Goal: Information Seeking & Learning: Learn about a topic

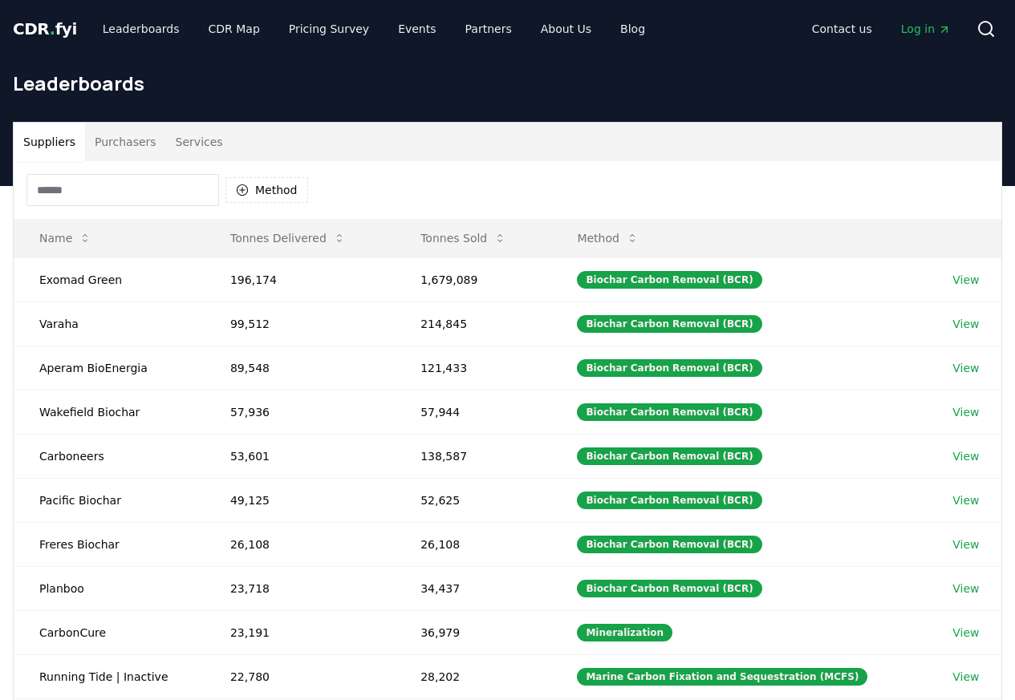
click at [125, 144] on button "Purchasers" at bounding box center [125, 142] width 81 height 39
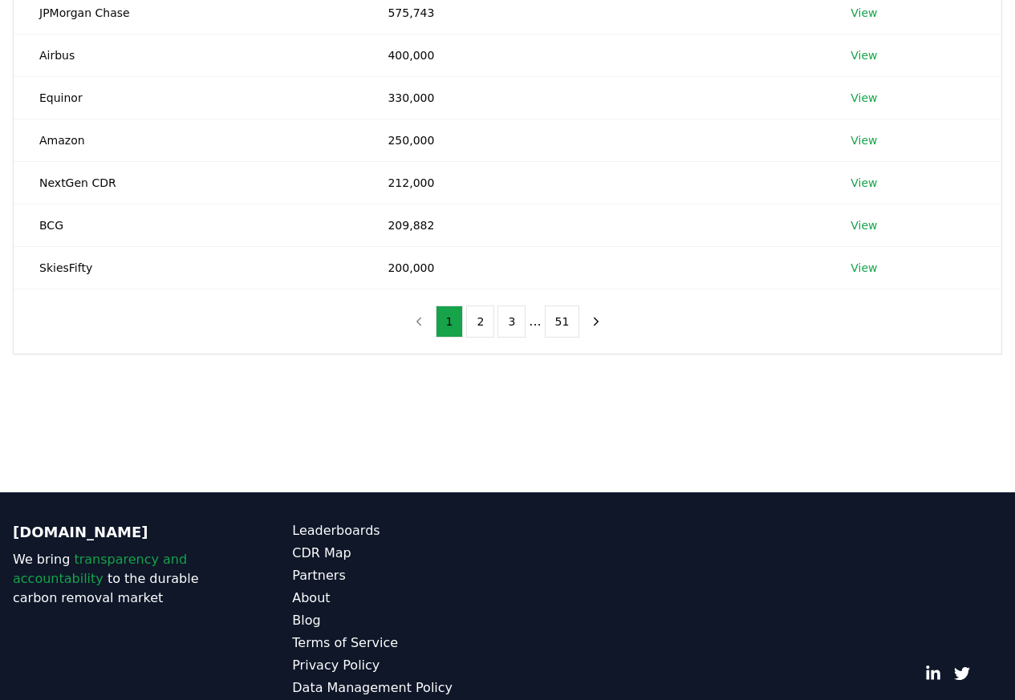
scroll to position [442, 0]
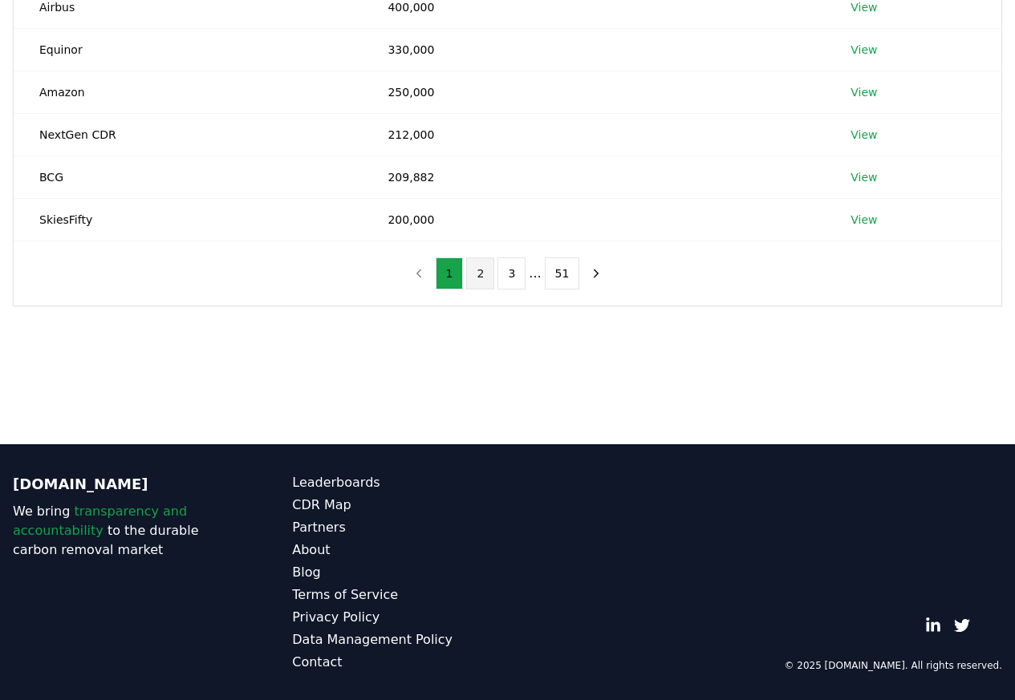
click at [482, 275] on button "2" at bounding box center [480, 273] width 28 height 32
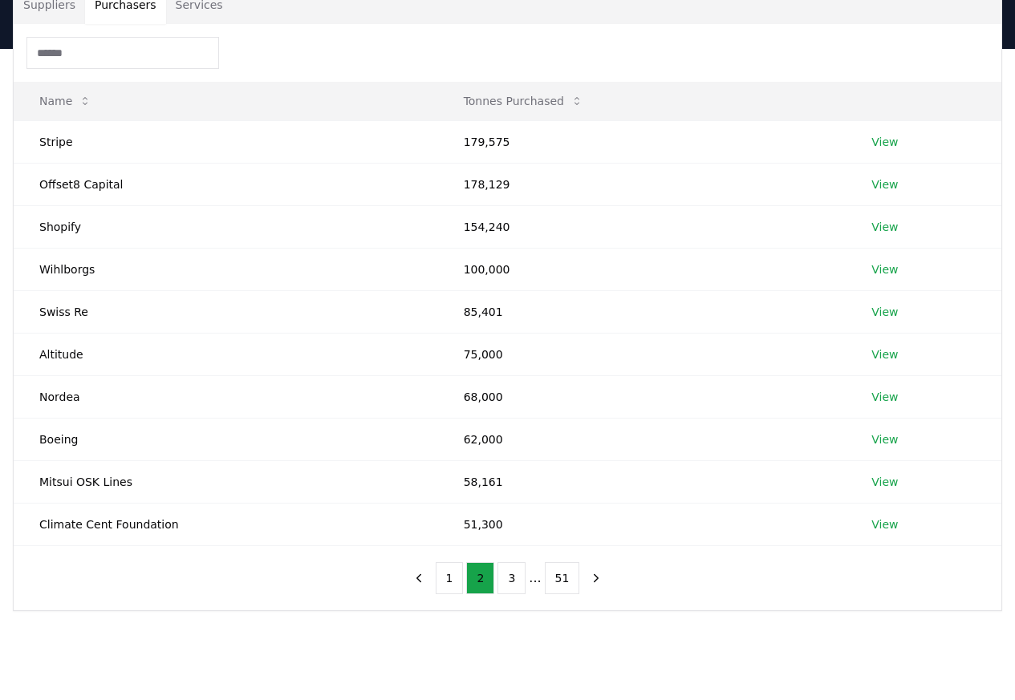
scroll to position [0, 0]
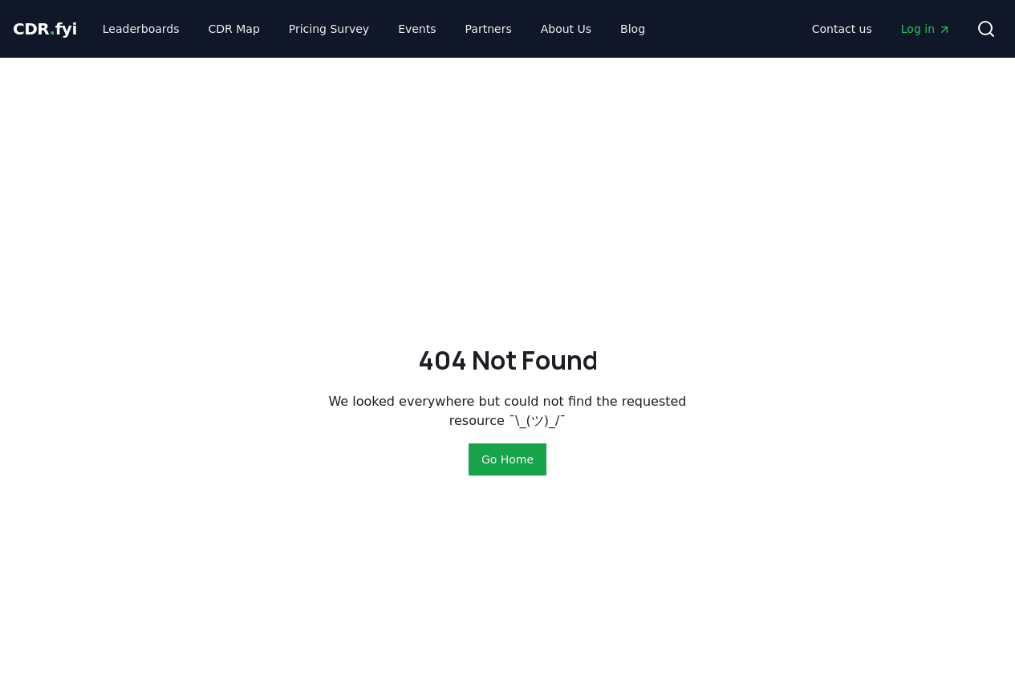
click at [880, 291] on div "404 Not Found We looked everywhere but could not find the requested resource ¯\…" at bounding box center [507, 408] width 1015 height 700
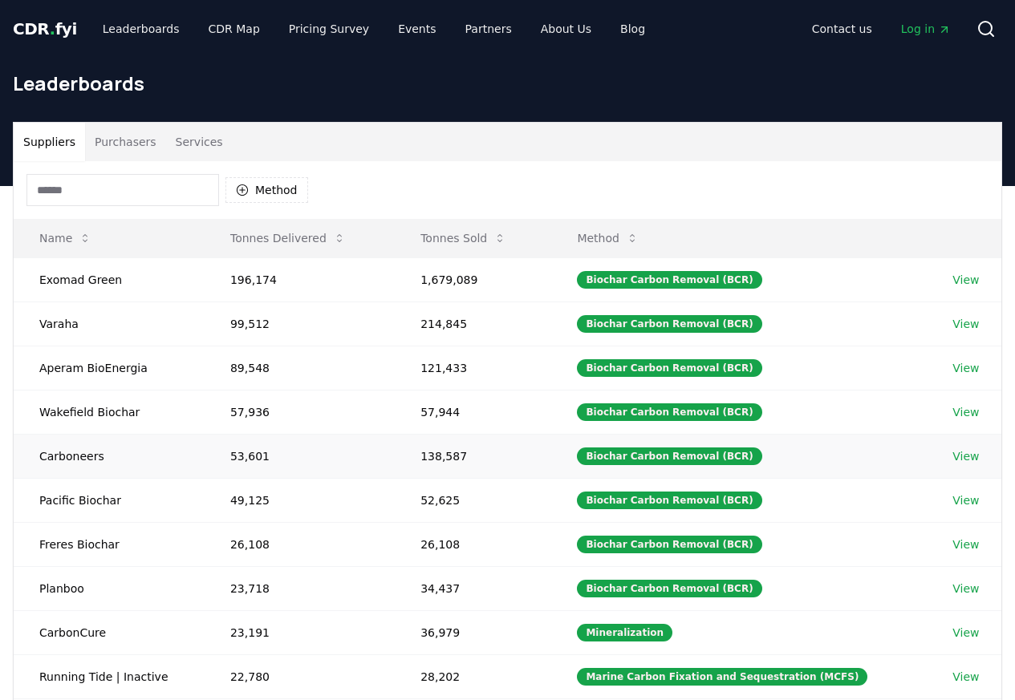
click at [502, 469] on td "138,587" at bounding box center [473, 456] width 156 height 44
click at [113, 144] on button "Purchasers" at bounding box center [125, 142] width 81 height 39
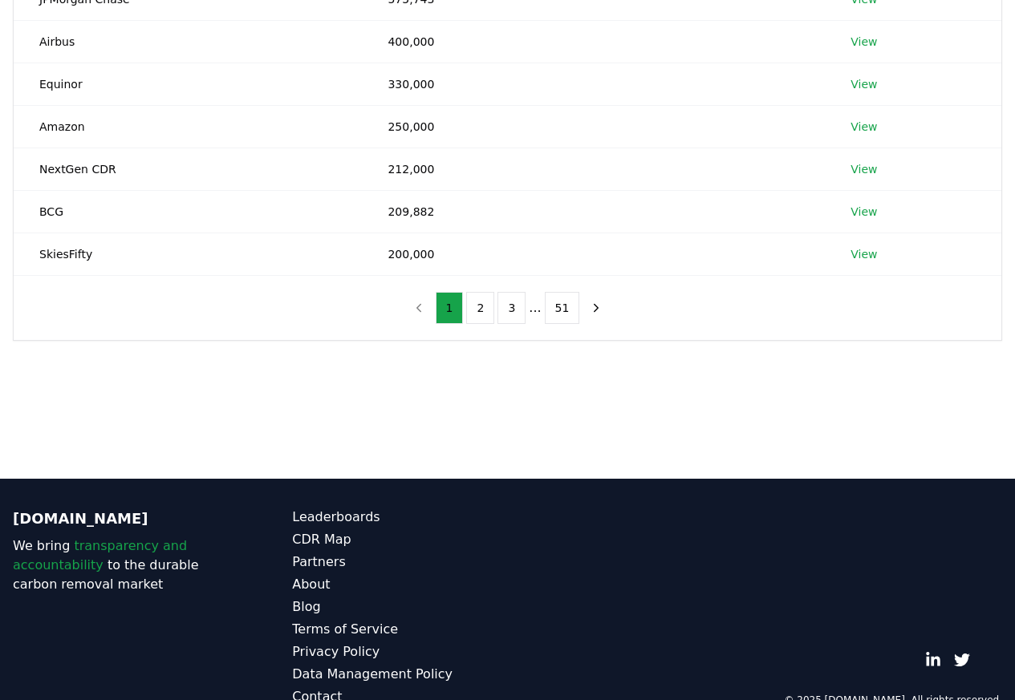
scroll to position [442, 0]
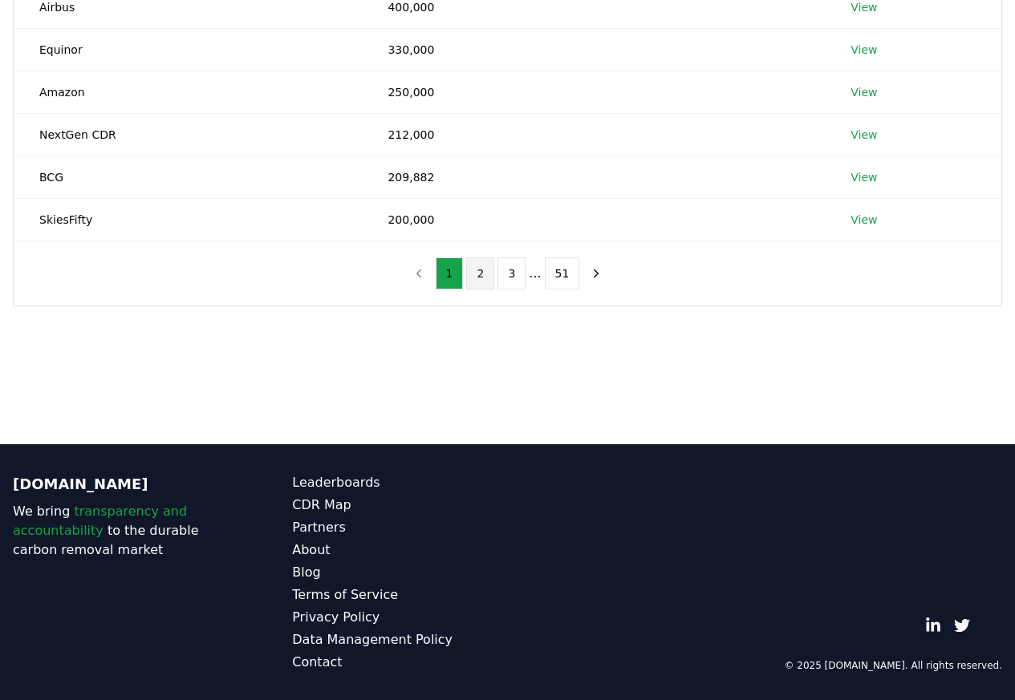
click at [480, 277] on button "2" at bounding box center [480, 273] width 28 height 32
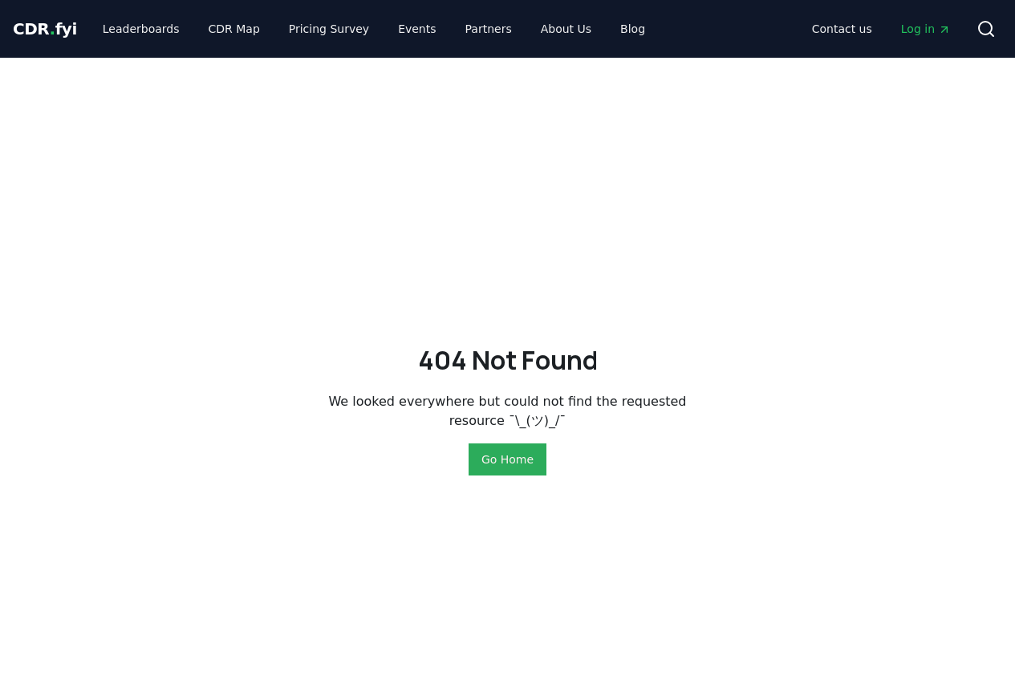
click at [493, 469] on button "Go Home" at bounding box center [507, 460] width 78 height 32
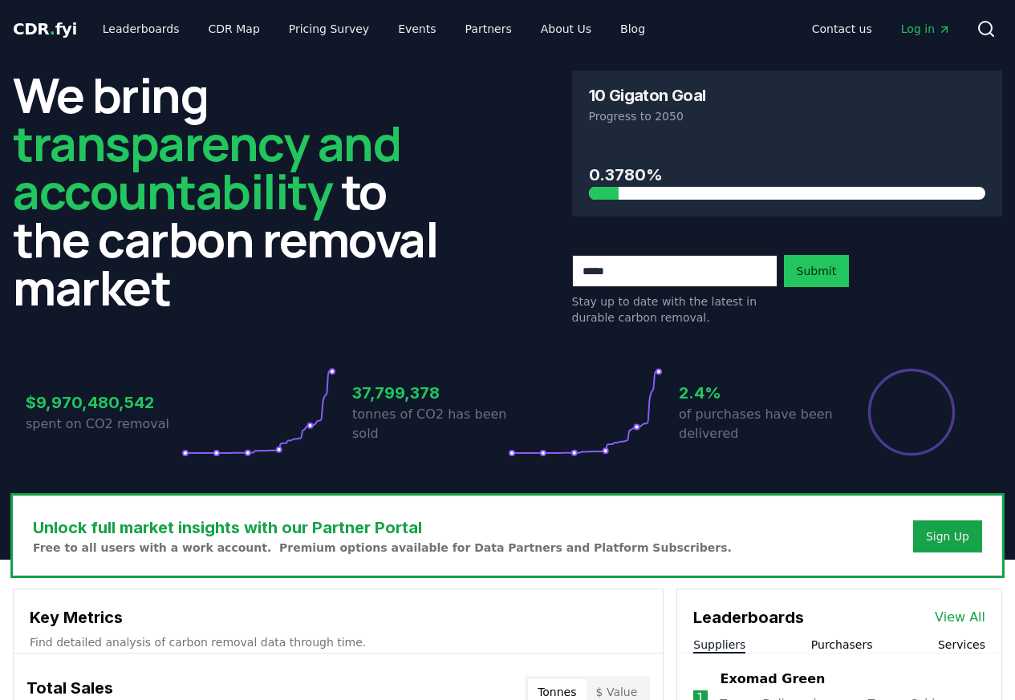
click at [498, 462] on div "$9,970,480,542 spent on CO2 removal 37,799,378 tonnes of CO2 has been sold 2.4%…" at bounding box center [507, 402] width 989 height 135
click at [117, 29] on link "Leaderboards" at bounding box center [141, 28] width 103 height 29
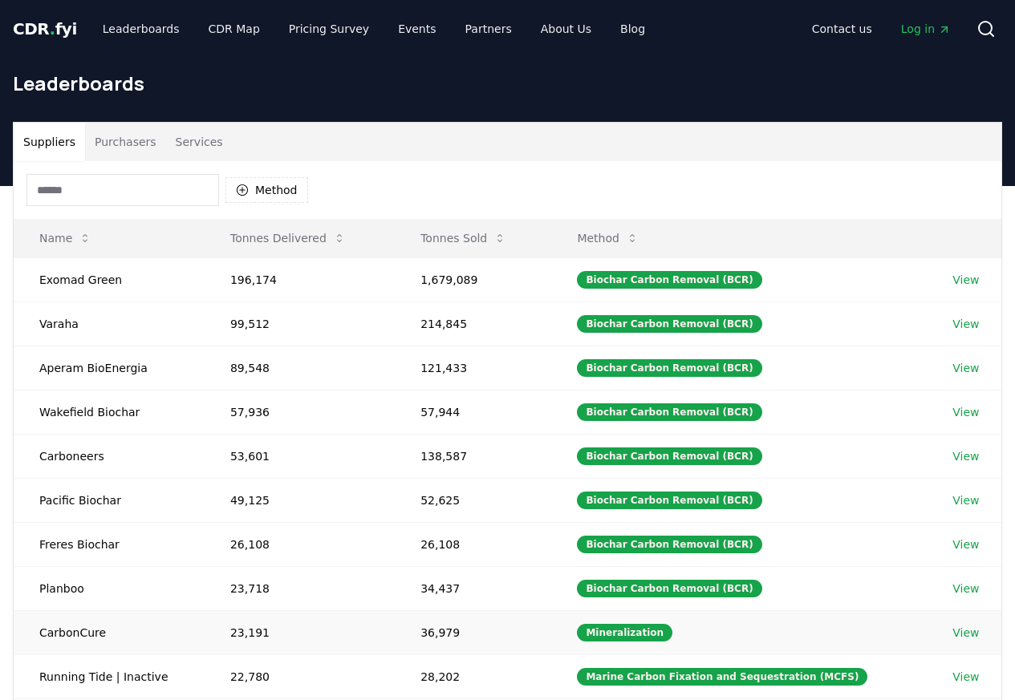
click at [955, 632] on link "View" at bounding box center [965, 633] width 26 height 16
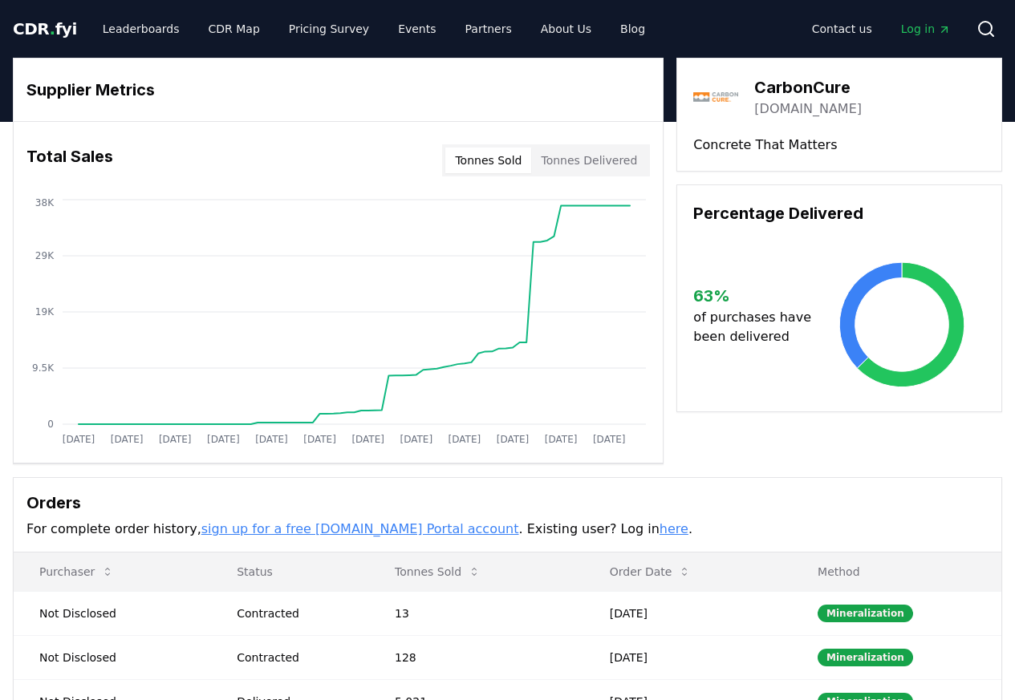
click at [108, 145] on h3 "Total Sales" at bounding box center [69, 160] width 87 height 32
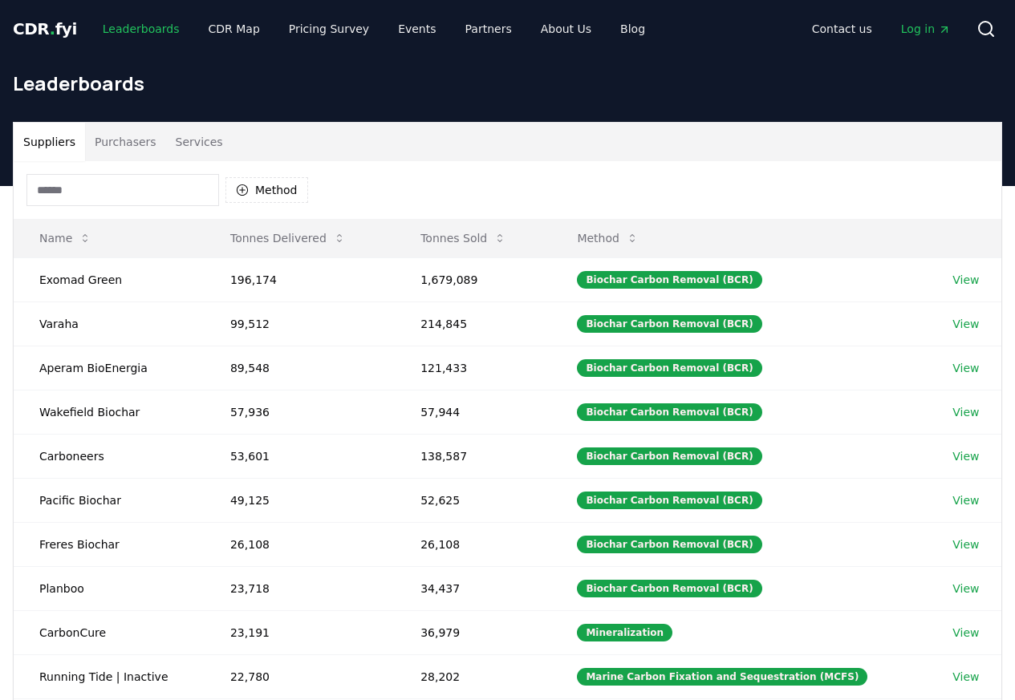
click at [114, 29] on link "Leaderboards" at bounding box center [141, 28] width 103 height 29
click at [113, 144] on button "Purchasers" at bounding box center [125, 142] width 81 height 39
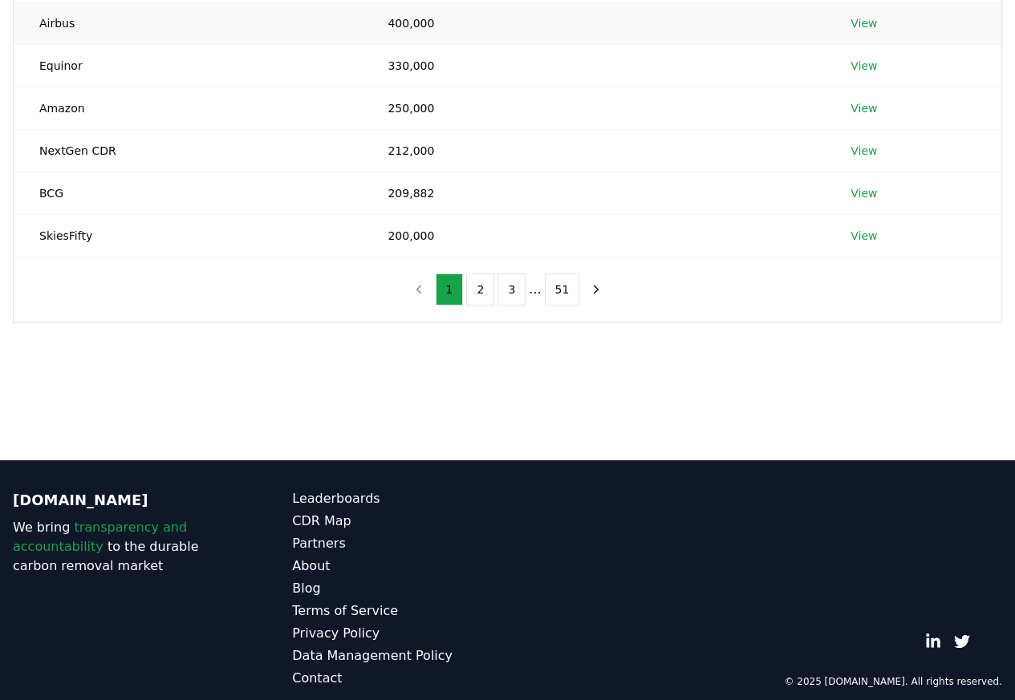
scroll to position [442, 0]
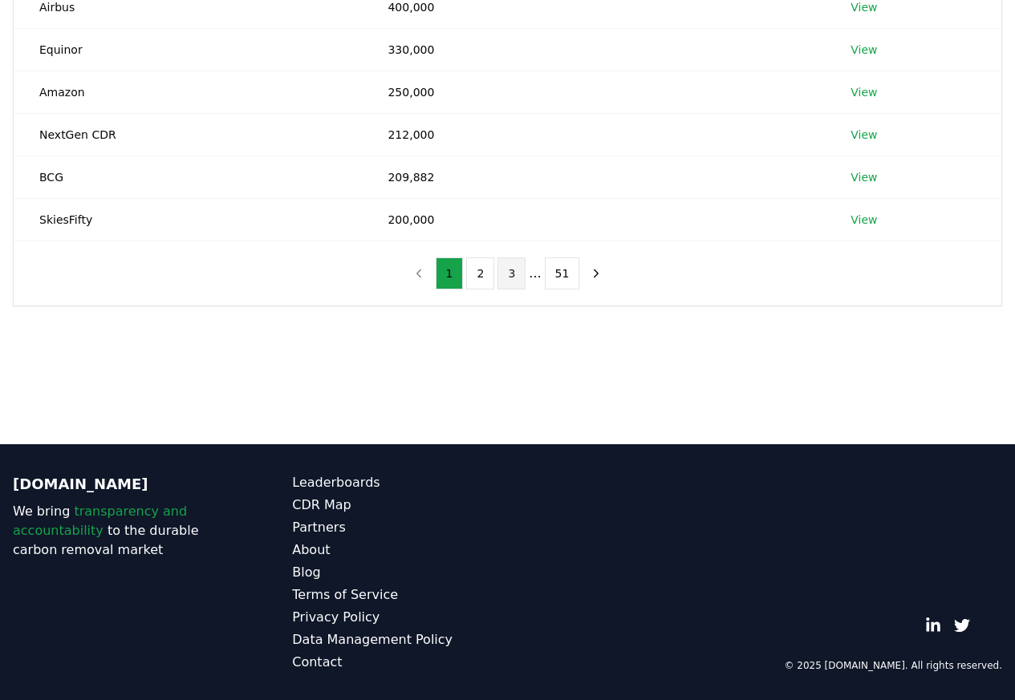
click at [519, 277] on button "3" at bounding box center [511, 273] width 28 height 32
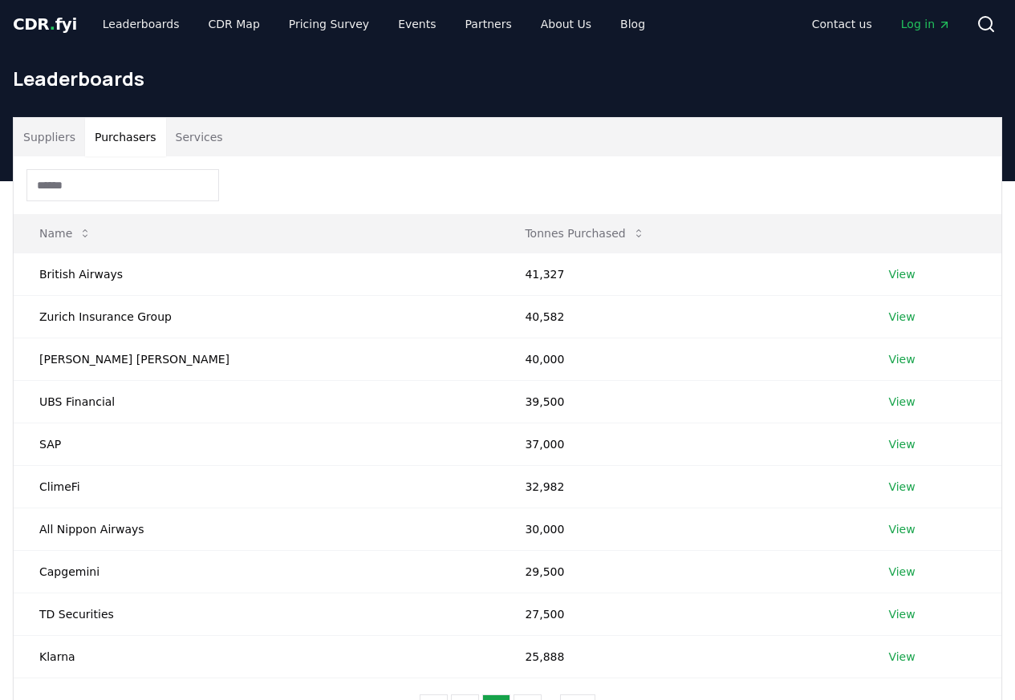
scroll to position [0, 0]
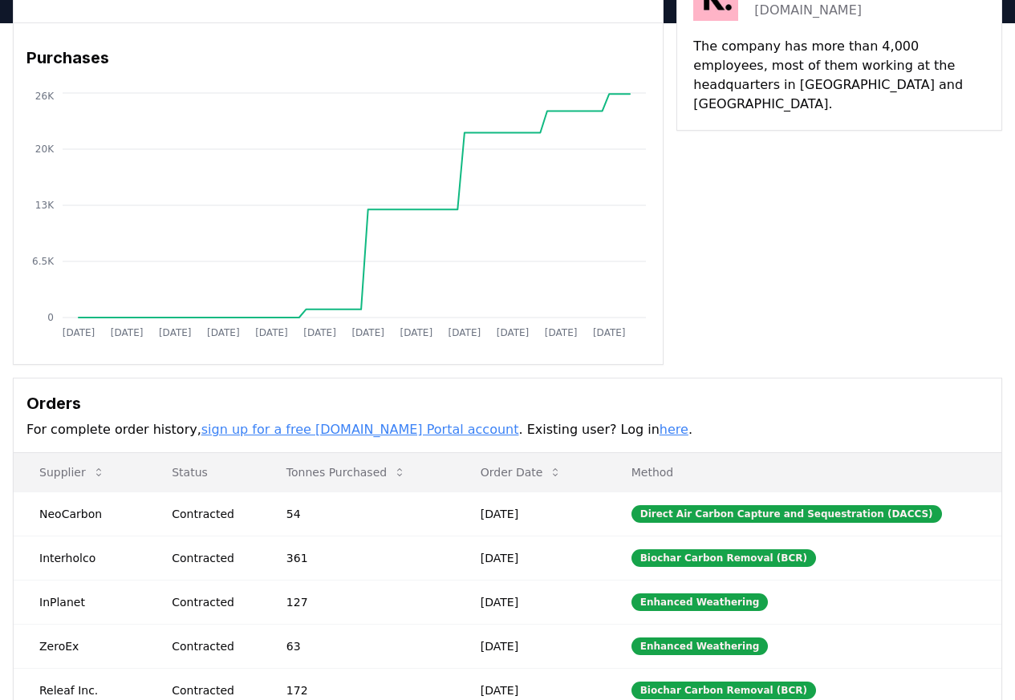
scroll to position [438, 0]
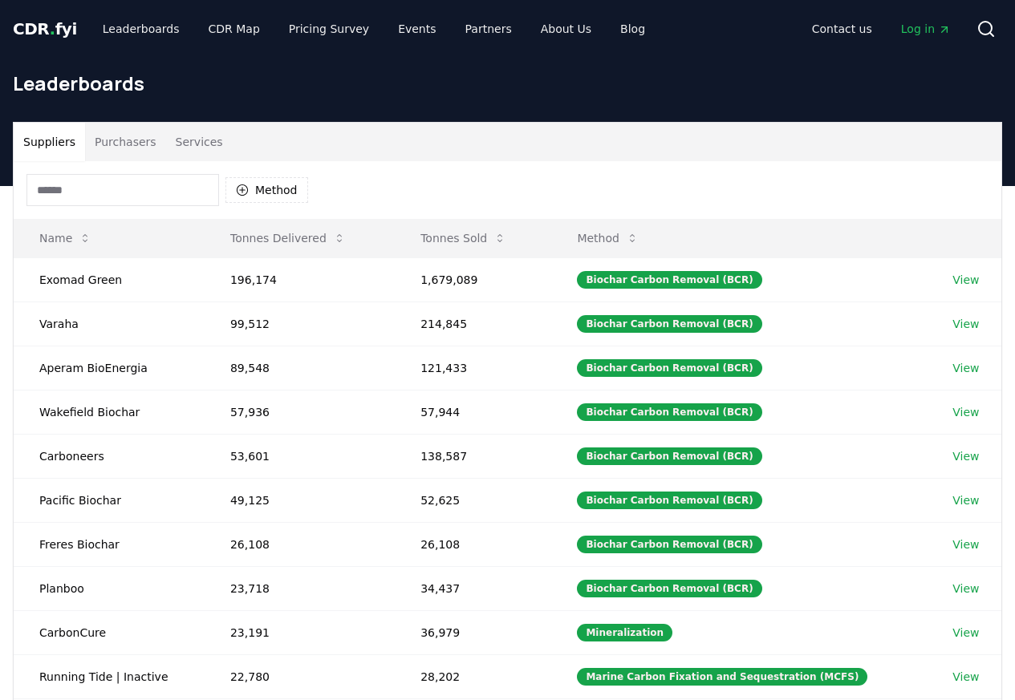
click at [110, 148] on button "Purchasers" at bounding box center [125, 142] width 81 height 39
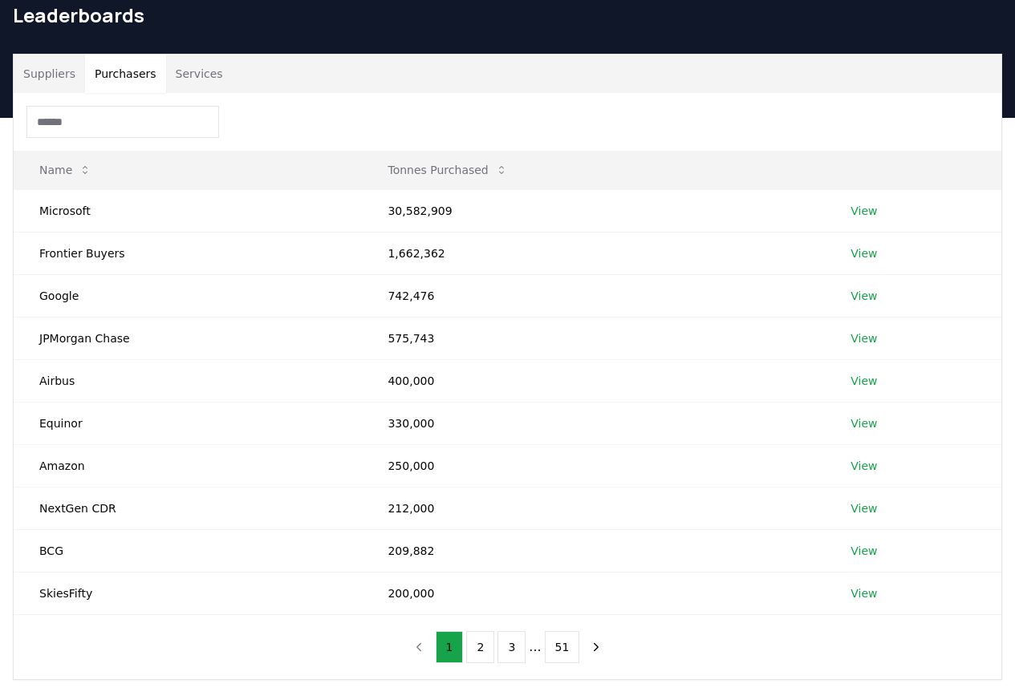
scroll to position [442, 0]
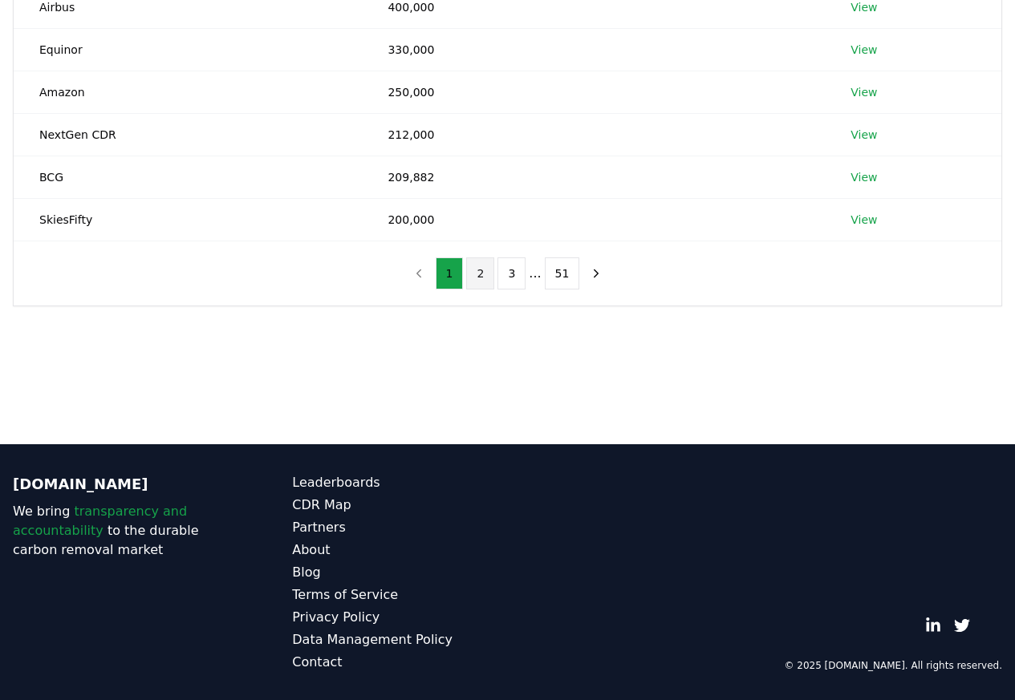
click at [483, 277] on button "2" at bounding box center [480, 273] width 28 height 32
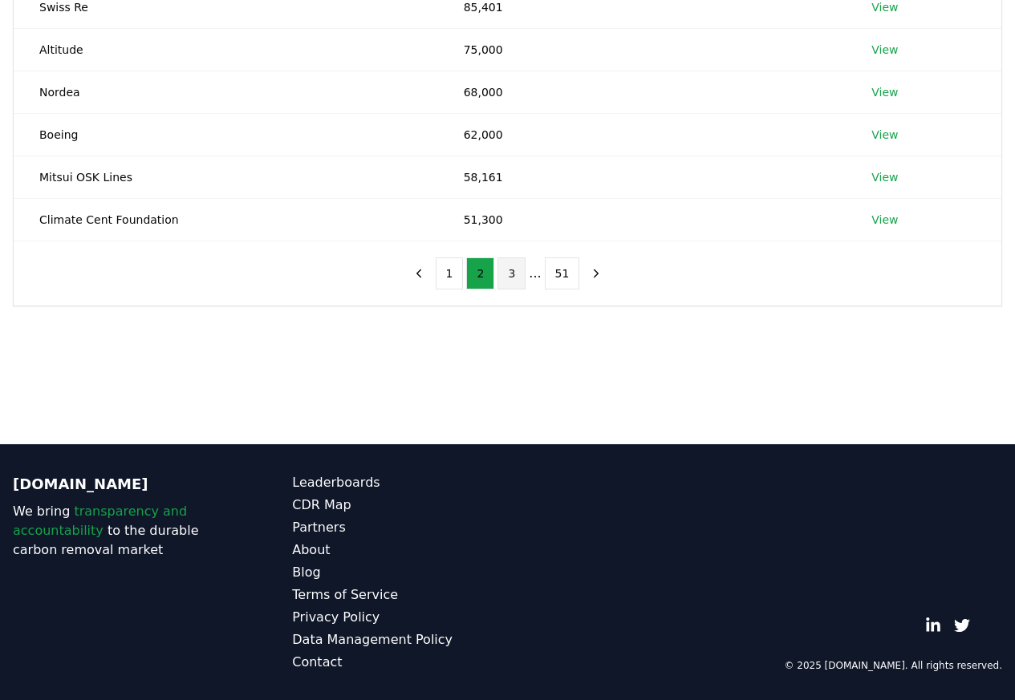
click at [515, 278] on button "3" at bounding box center [511, 273] width 28 height 32
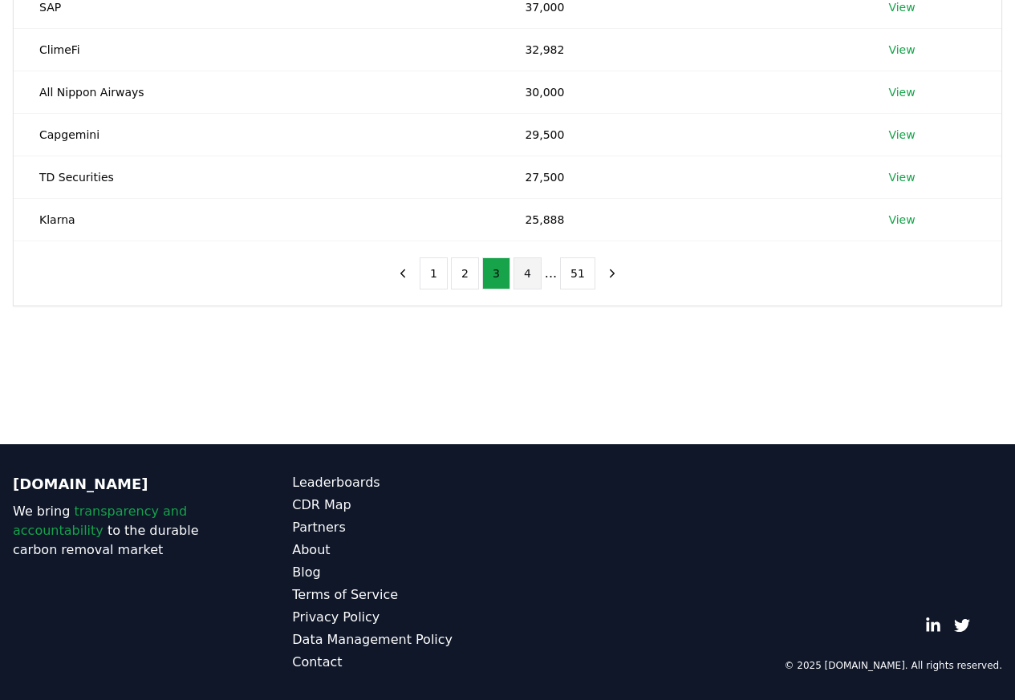
click at [525, 276] on button "4" at bounding box center [527, 273] width 28 height 32
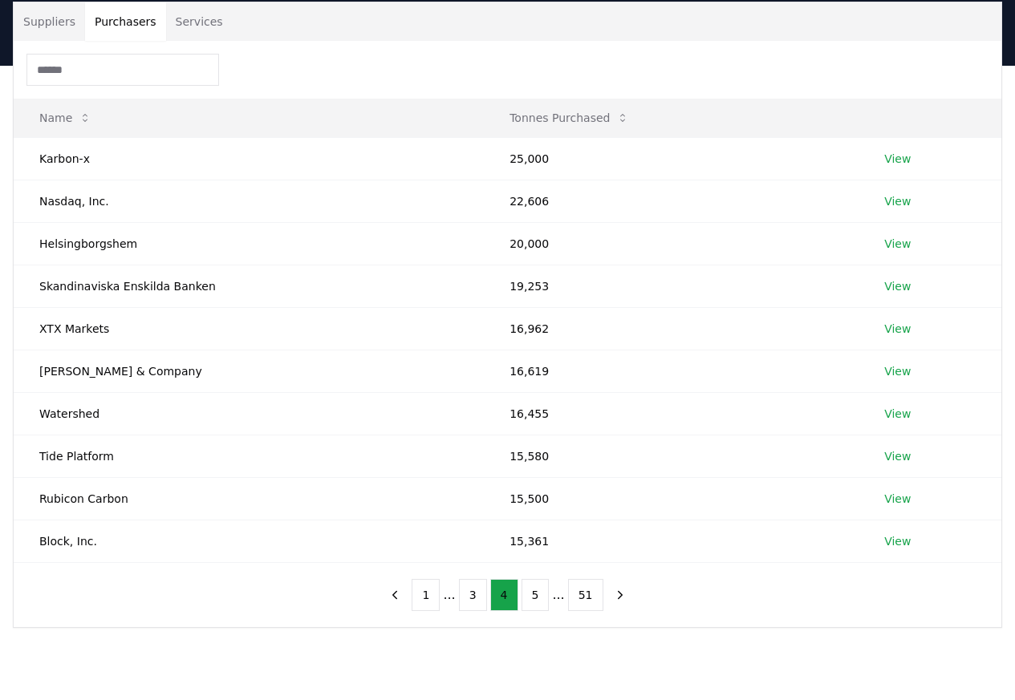
scroll to position [0, 0]
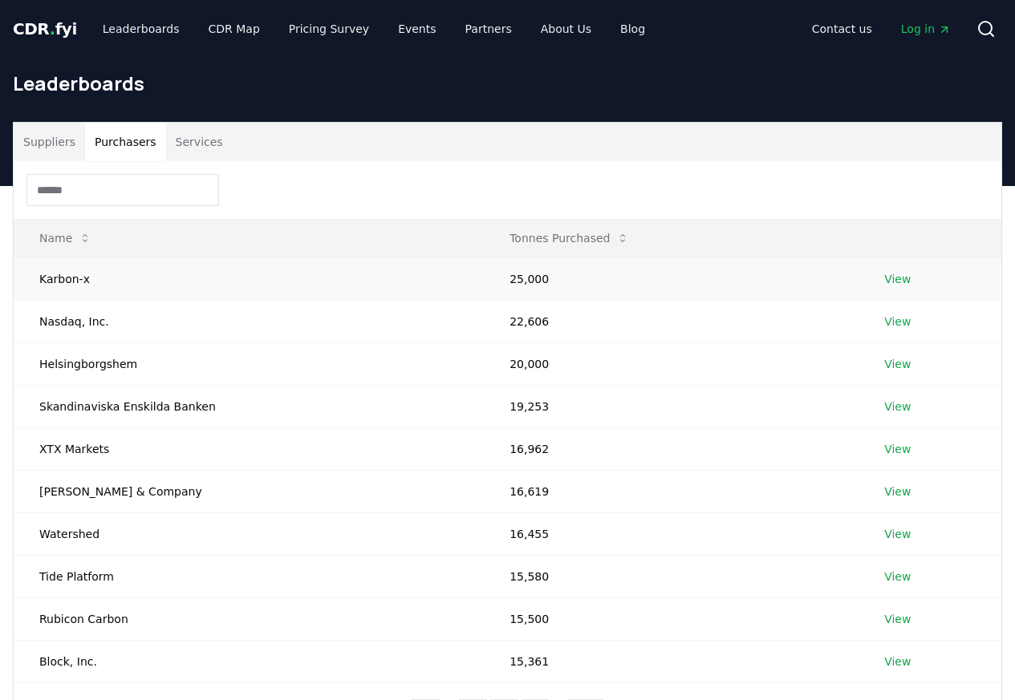
click at [890, 280] on link "View" at bounding box center [897, 279] width 26 height 16
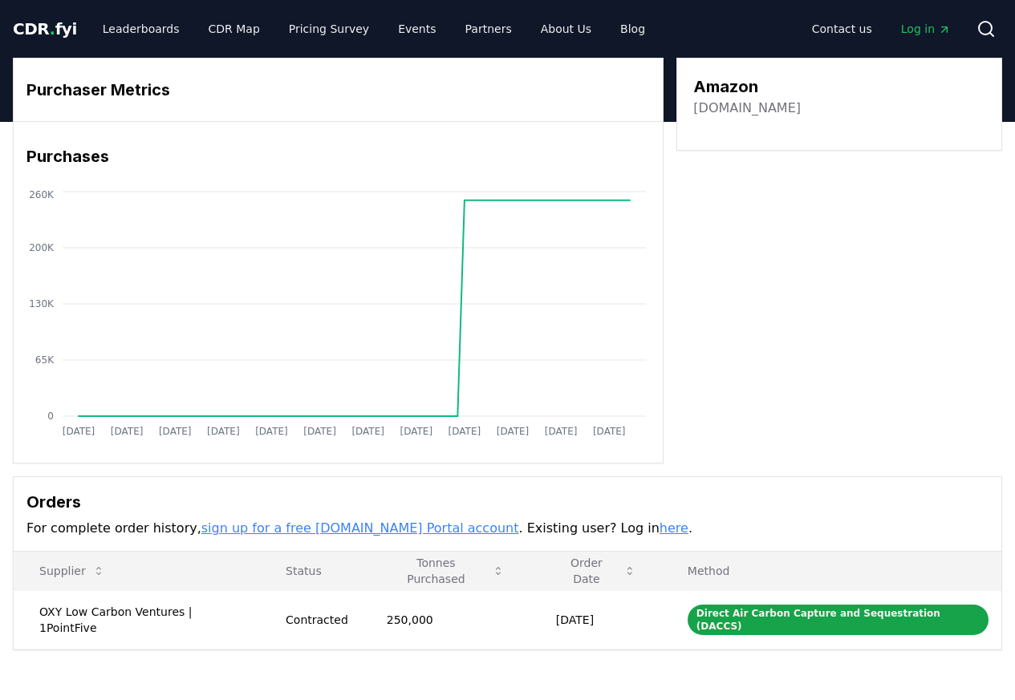
click at [113, 148] on h3 "Purchases" at bounding box center [337, 156] width 623 height 24
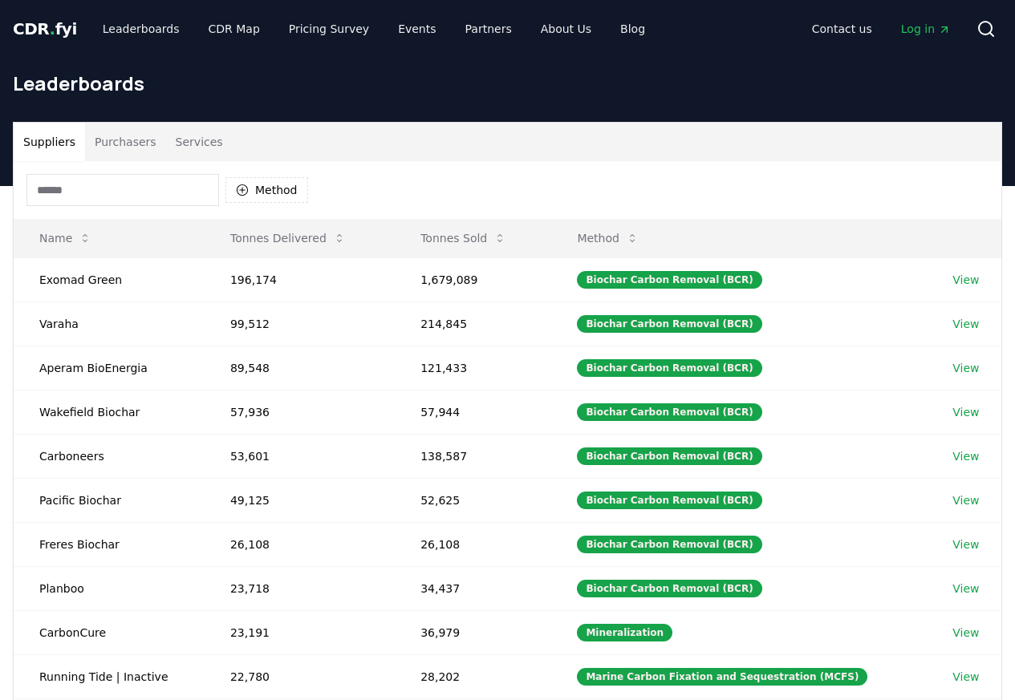
click at [110, 147] on button "Purchasers" at bounding box center [125, 142] width 81 height 39
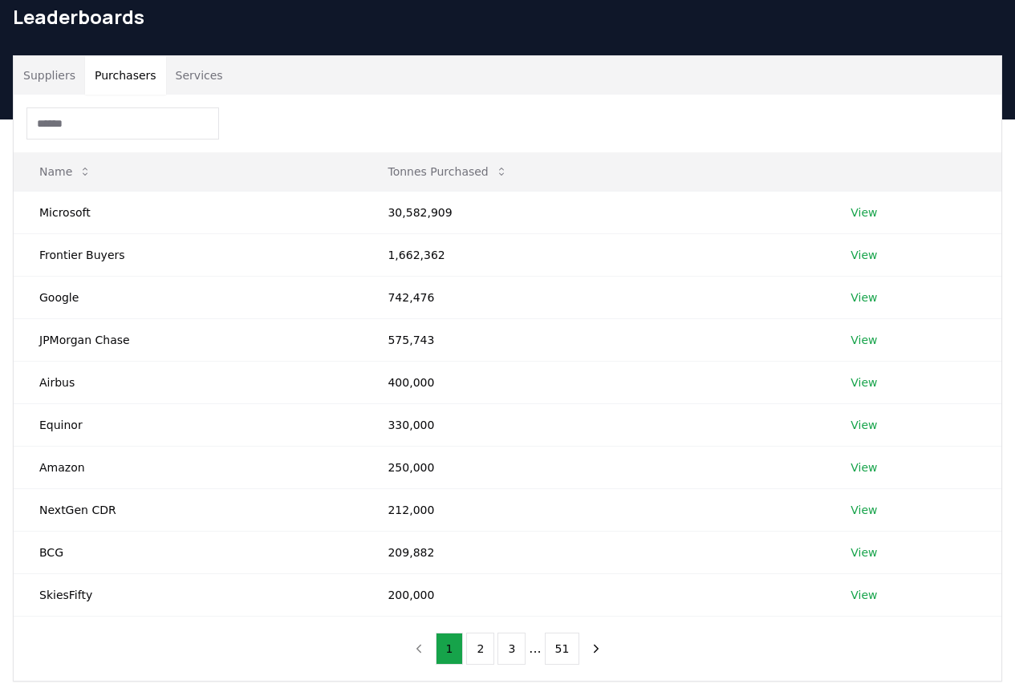
scroll to position [442, 0]
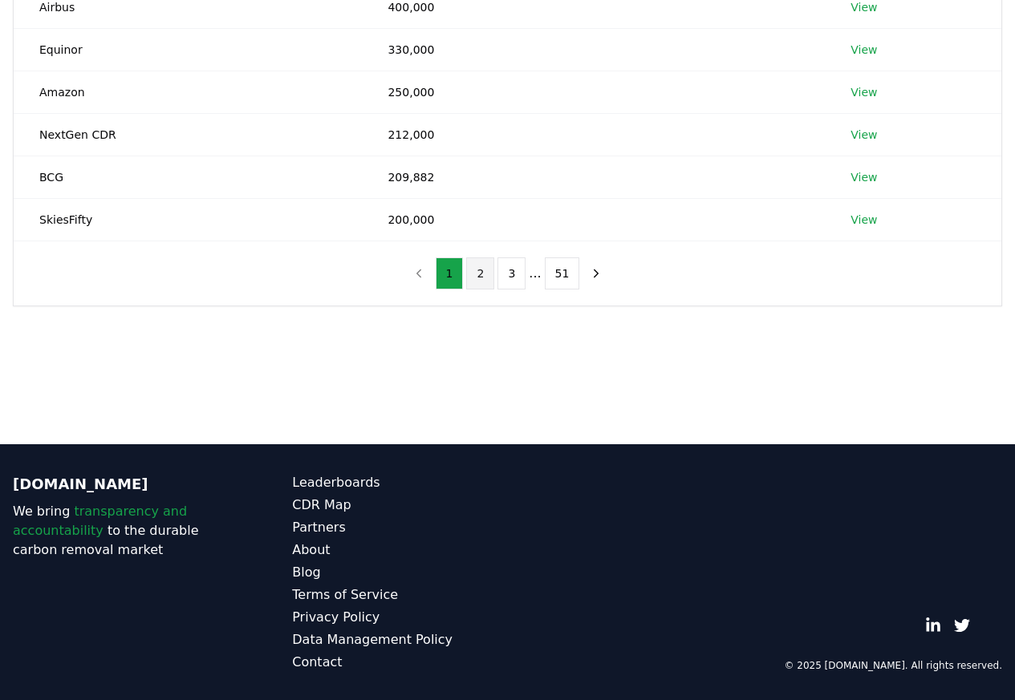
click at [483, 278] on button "2" at bounding box center [480, 273] width 28 height 32
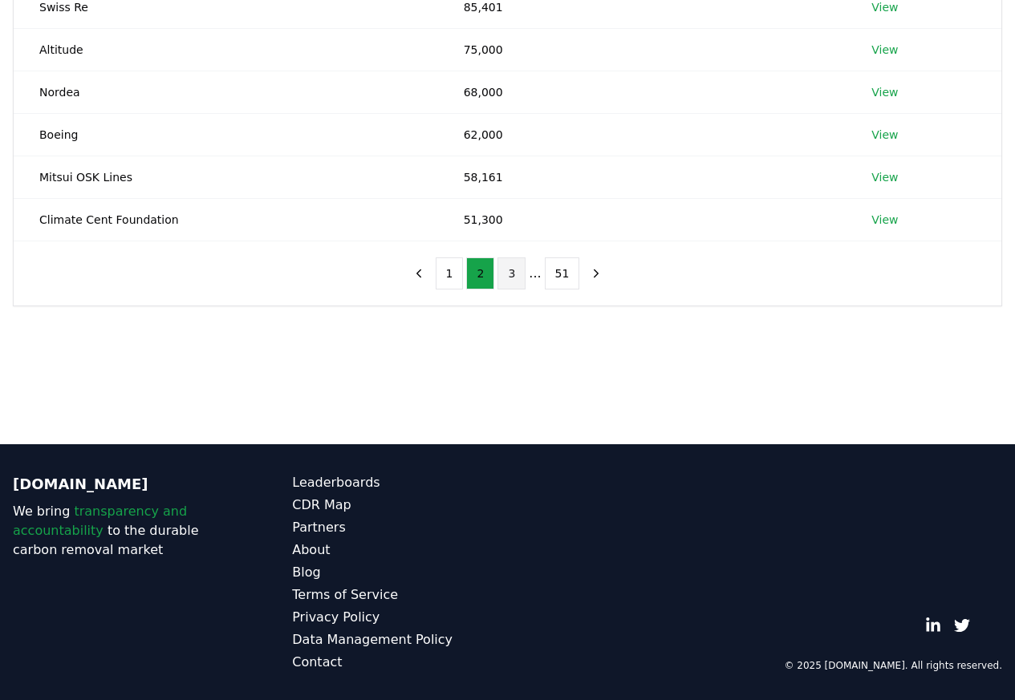
click at [515, 278] on button "3" at bounding box center [511, 273] width 28 height 32
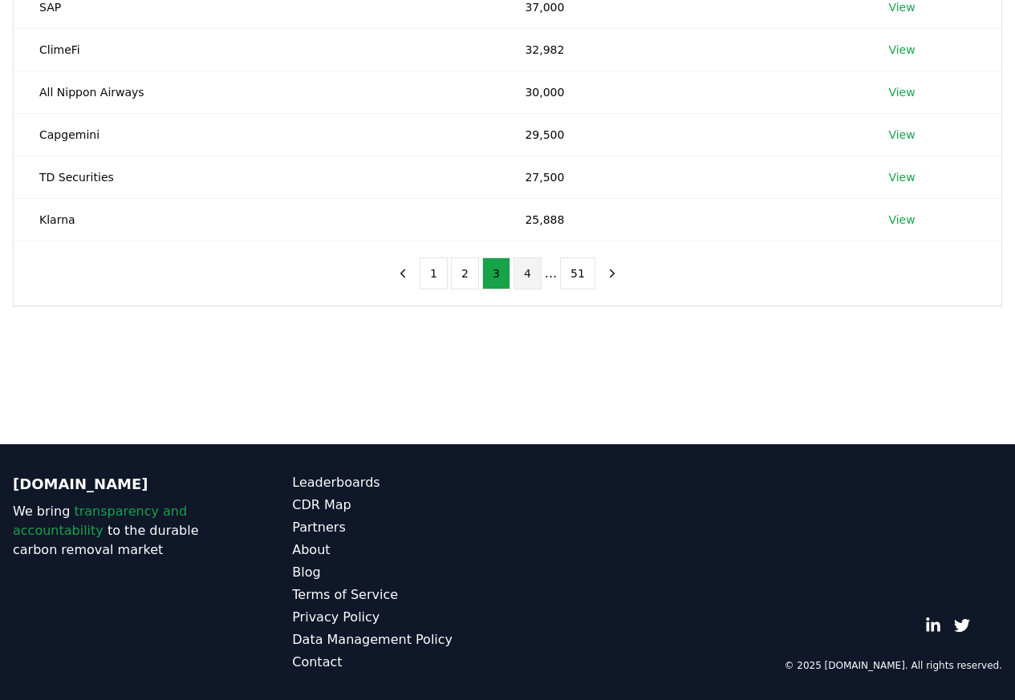
click at [525, 277] on button "4" at bounding box center [527, 273] width 28 height 32
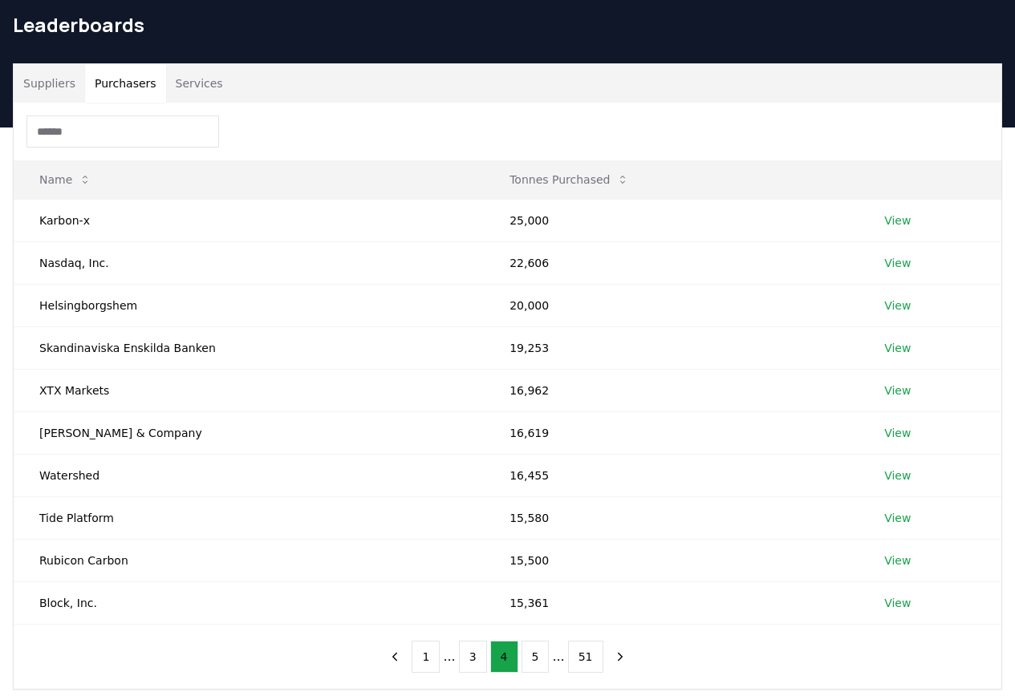
scroll to position [0, 0]
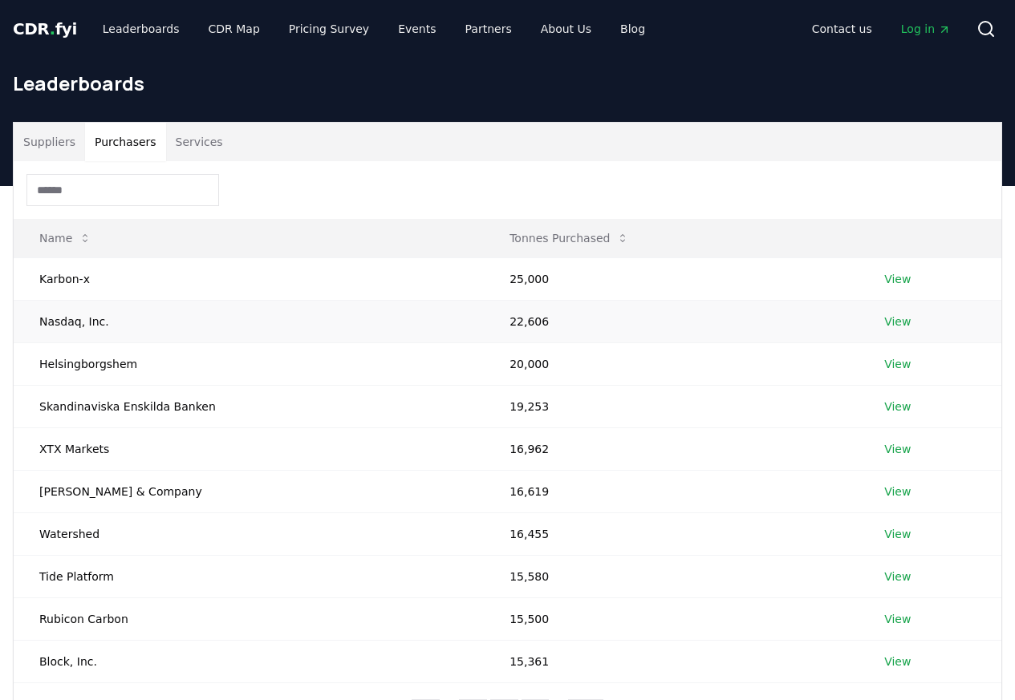
click at [891, 322] on link "View" at bounding box center [897, 322] width 26 height 16
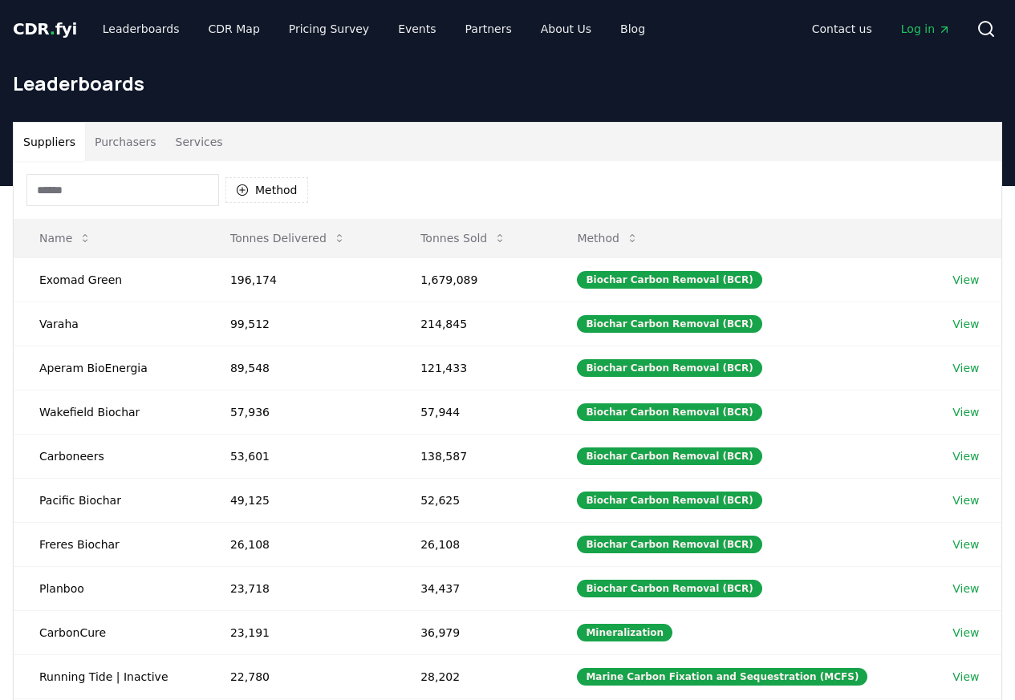
click at [113, 147] on button "Purchasers" at bounding box center [125, 142] width 81 height 39
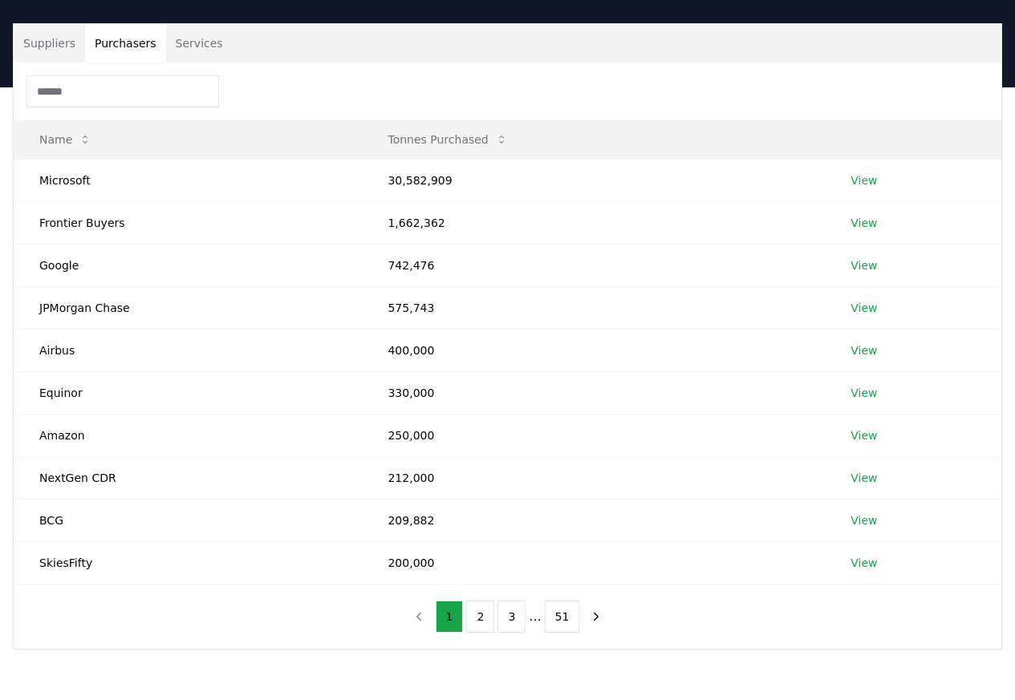
scroll to position [442, 0]
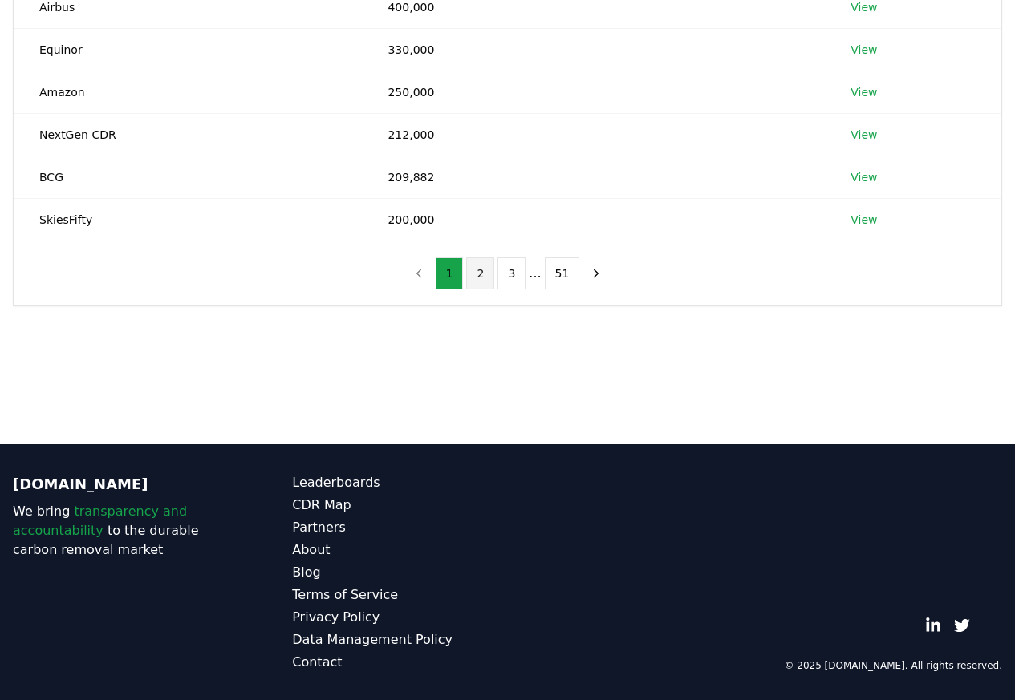
click at [484, 277] on button "2" at bounding box center [480, 273] width 28 height 32
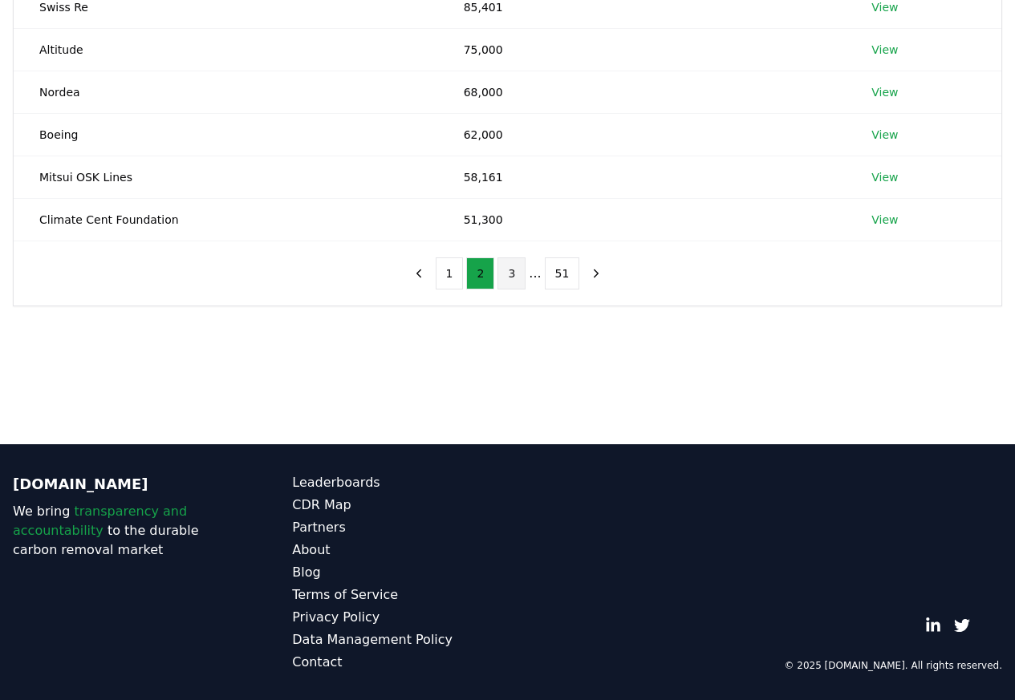
click at [515, 278] on button "3" at bounding box center [511, 273] width 28 height 32
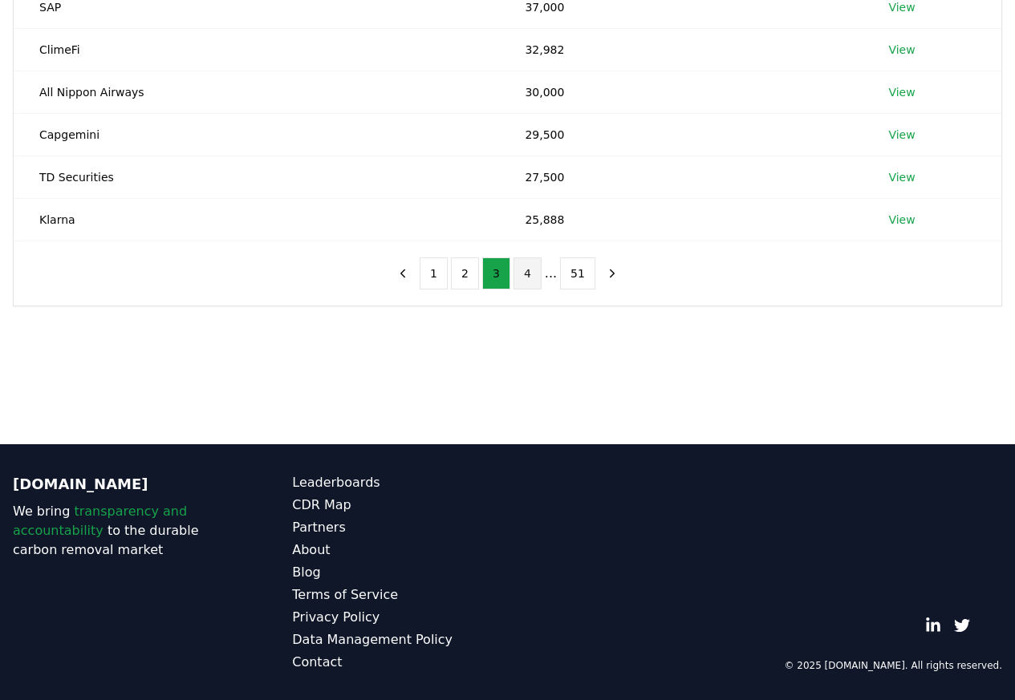
click button "4"
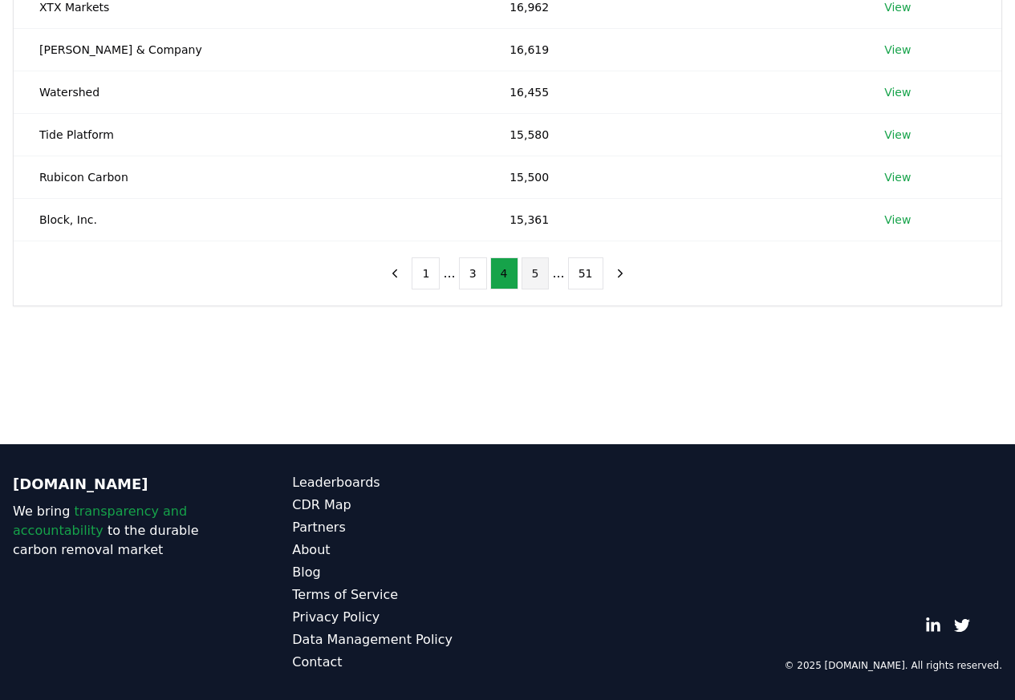
click button "5"
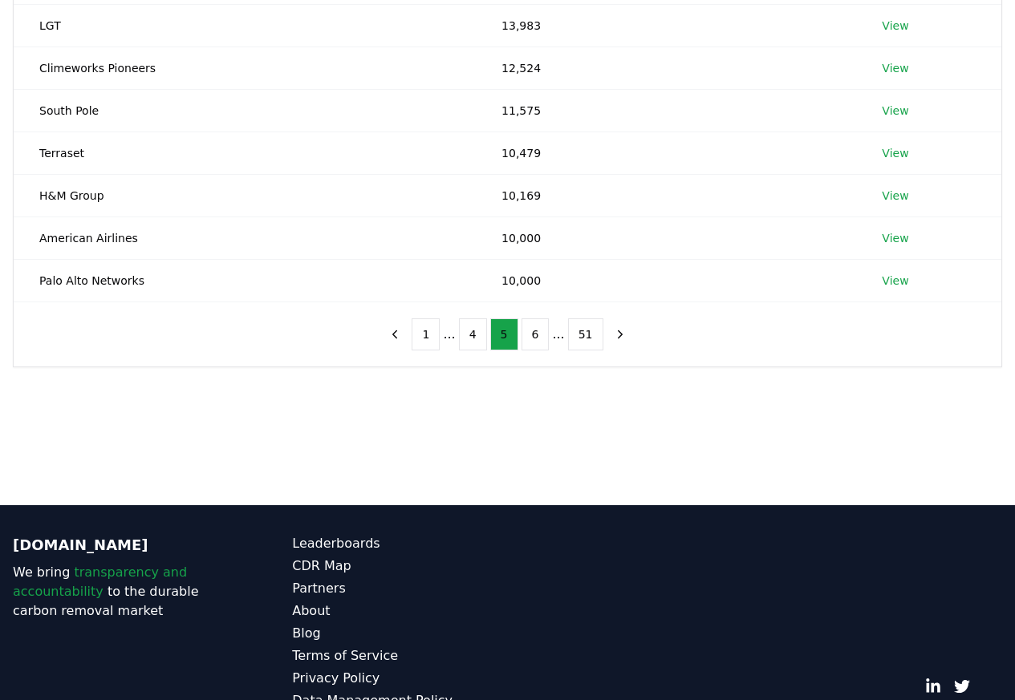
scroll to position [0, 0]
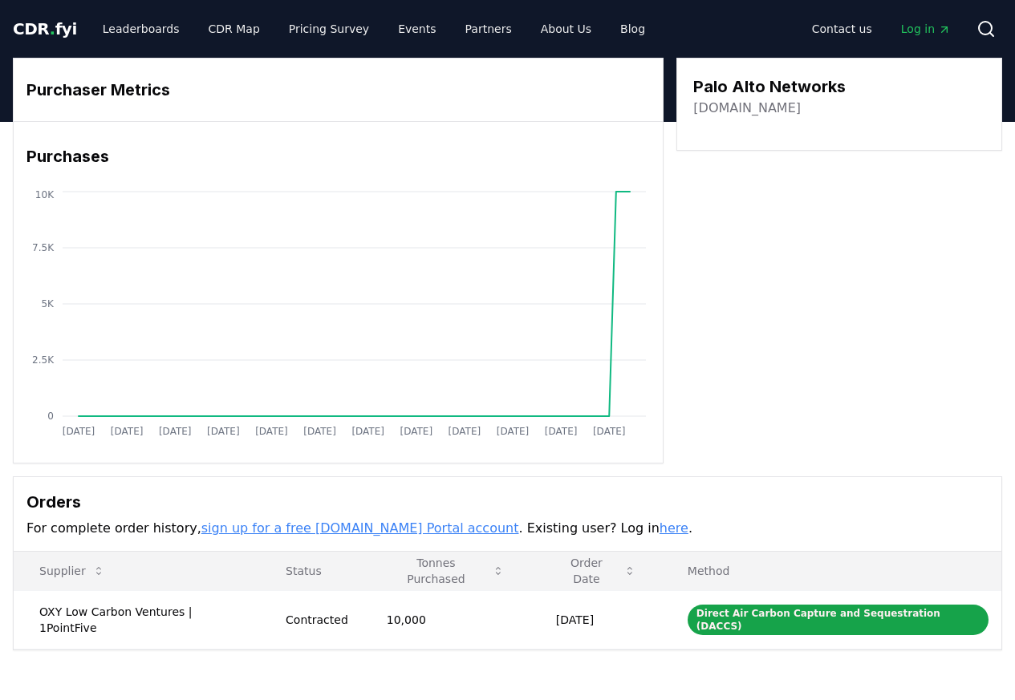
click at [533, 277] on icon "Jan 2019 Aug 2019 Mar 2020 Oct 2020 May 2021 Dec 2021 Jul 2022 Feb 2023 Sep 202…" at bounding box center [332, 316] width 636 height 257
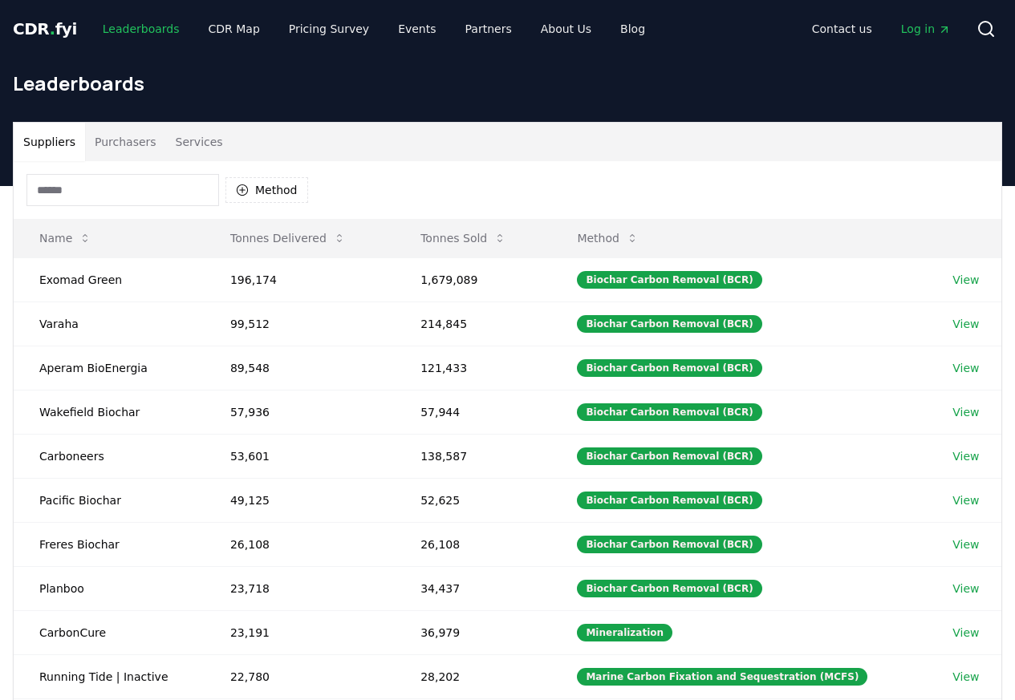
click at [120, 30] on link "Leaderboards" at bounding box center [141, 28] width 103 height 29
click at [110, 148] on button "Purchasers" at bounding box center [125, 142] width 81 height 39
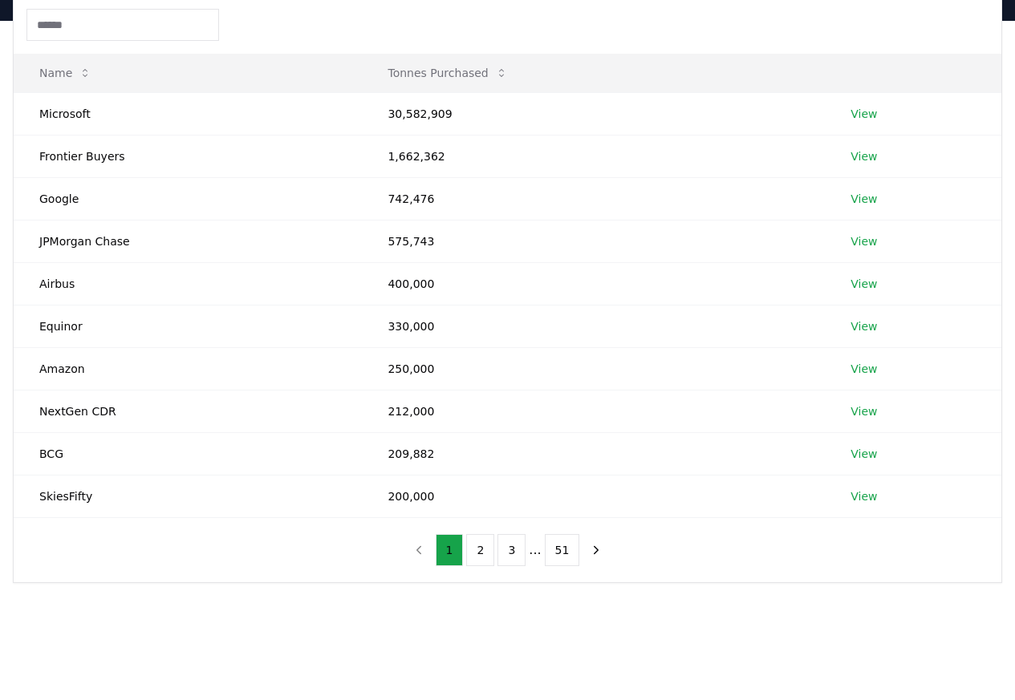
scroll to position [442, 0]
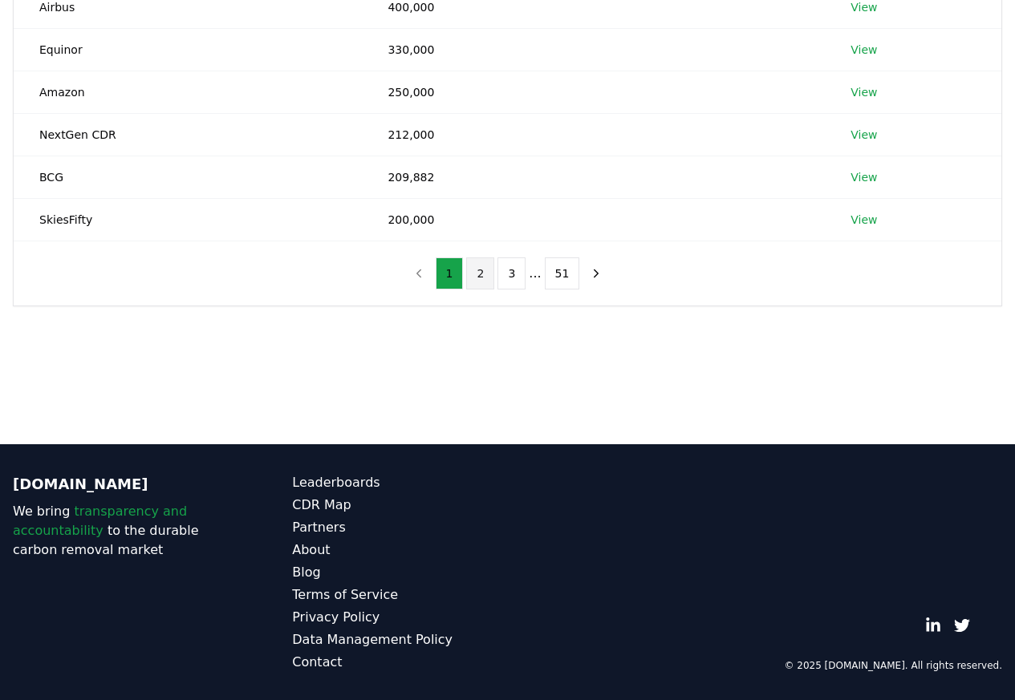
click at [483, 278] on button "2" at bounding box center [480, 273] width 28 height 32
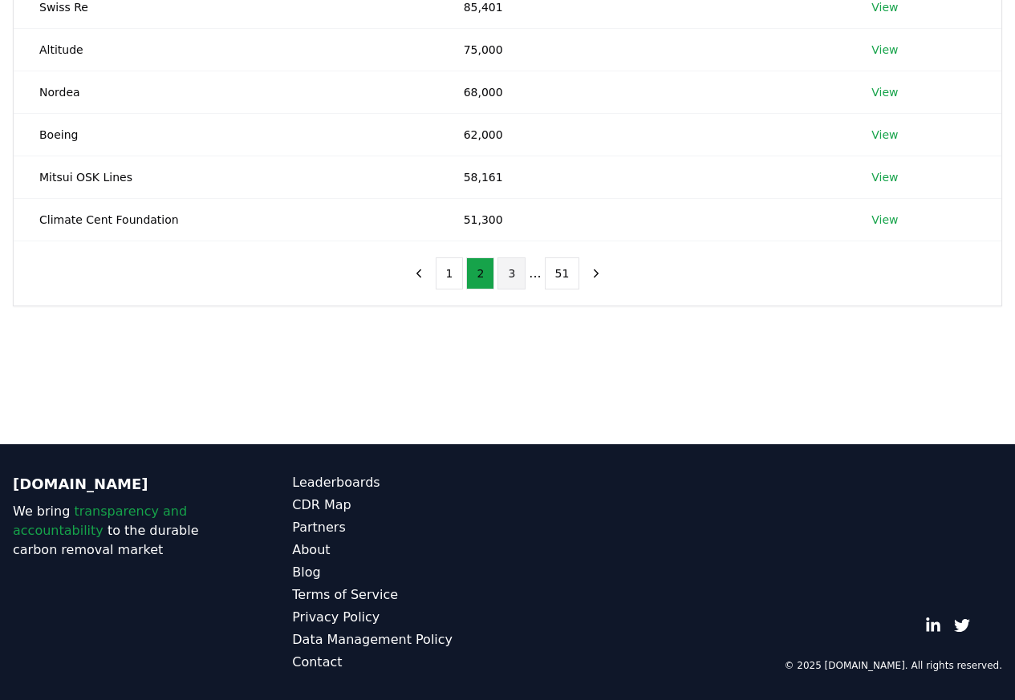
click at [515, 278] on button "3" at bounding box center [511, 273] width 28 height 32
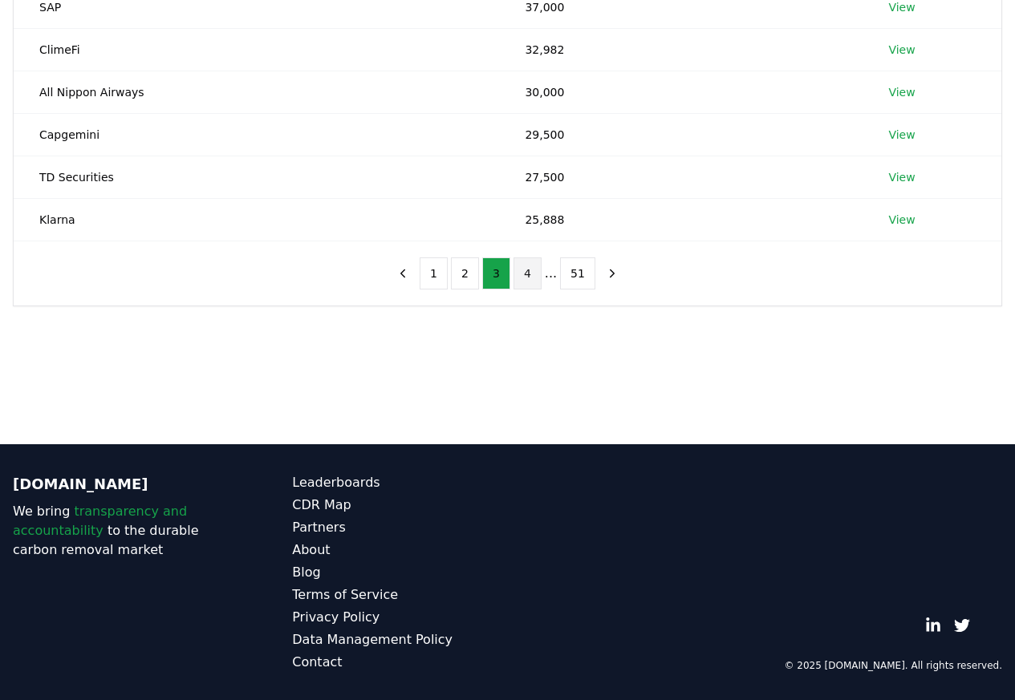
click at [526, 278] on button "4" at bounding box center [527, 273] width 28 height 32
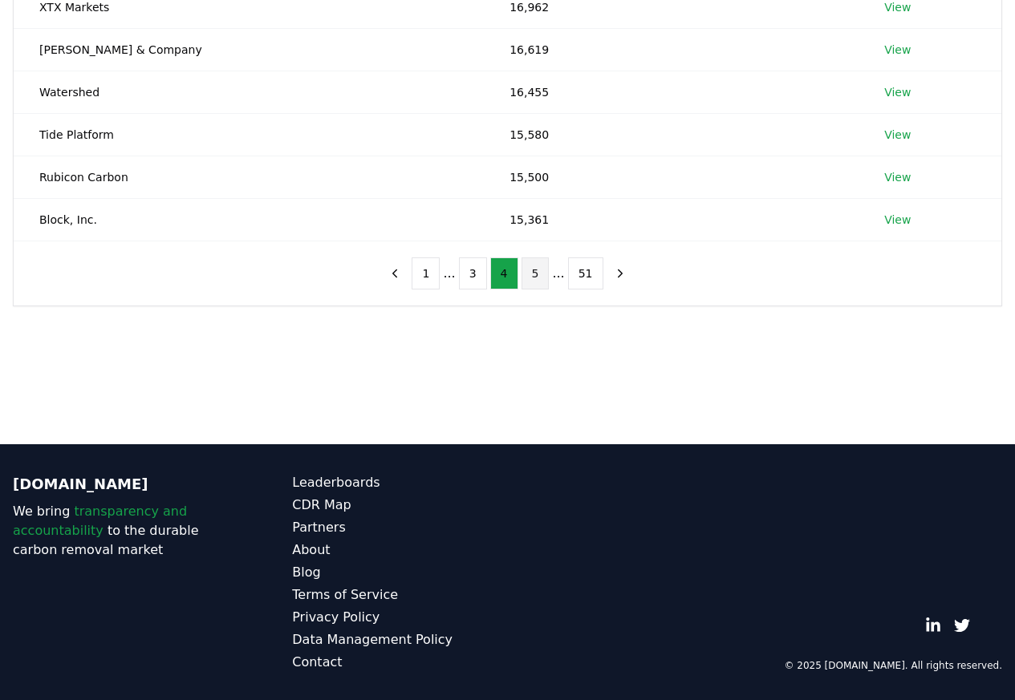
click at [529, 277] on button "5" at bounding box center [535, 273] width 28 height 32
click at [533, 278] on button "6" at bounding box center [535, 273] width 28 height 32
click at [898, 10] on link "View" at bounding box center [897, 7] width 26 height 16
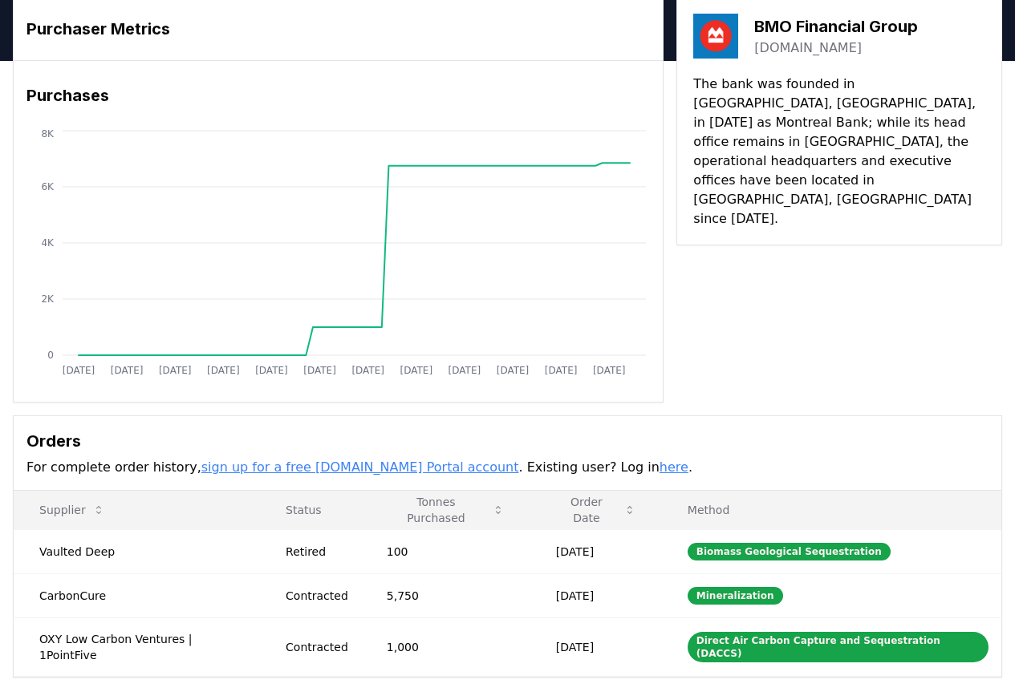
scroll to position [378, 0]
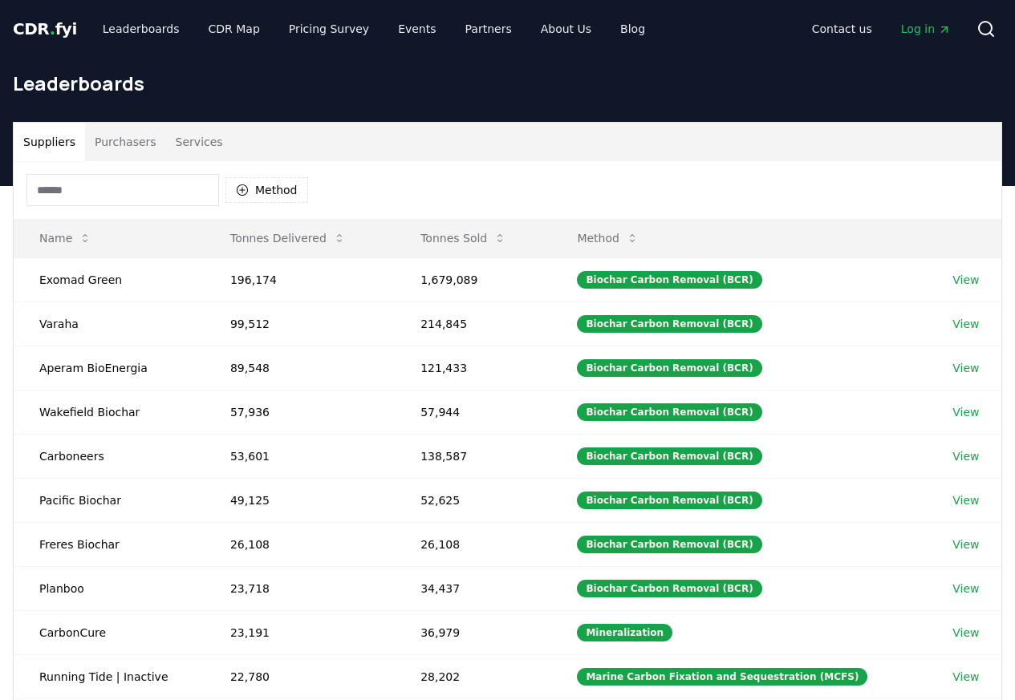
click at [120, 111] on div "Leaderboards" at bounding box center [507, 90] width 1015 height 64
click at [117, 112] on div "Leaderboards" at bounding box center [507, 90] width 1015 height 64
click at [115, 143] on button "Purchasers" at bounding box center [125, 142] width 81 height 39
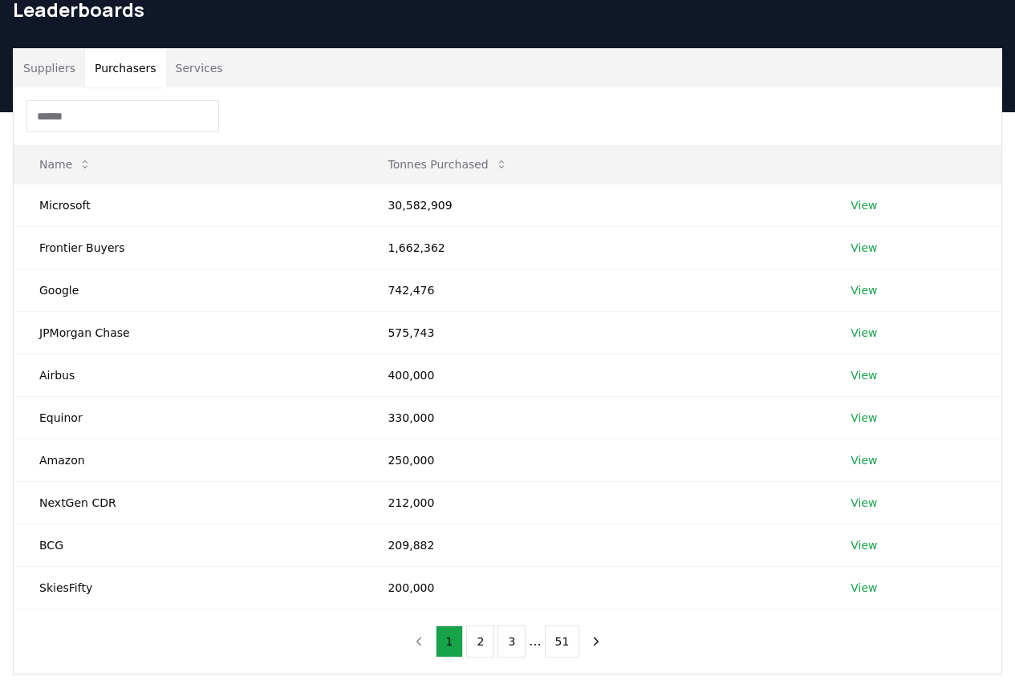
scroll to position [442, 0]
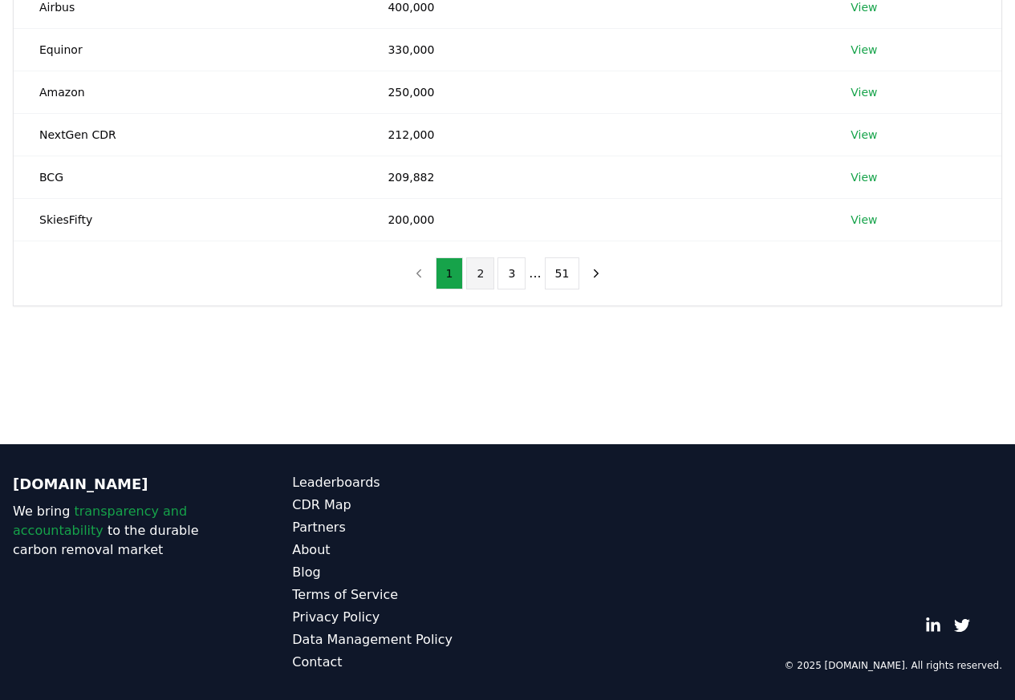
click at [483, 276] on button "2" at bounding box center [480, 273] width 28 height 32
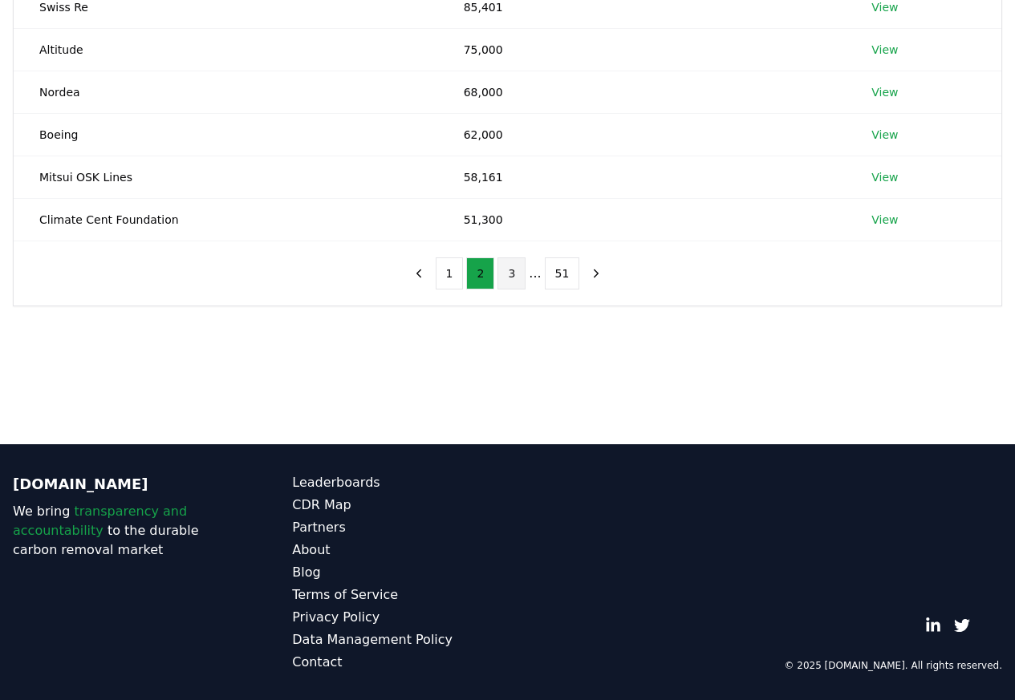
click at [515, 276] on button "3" at bounding box center [511, 273] width 28 height 32
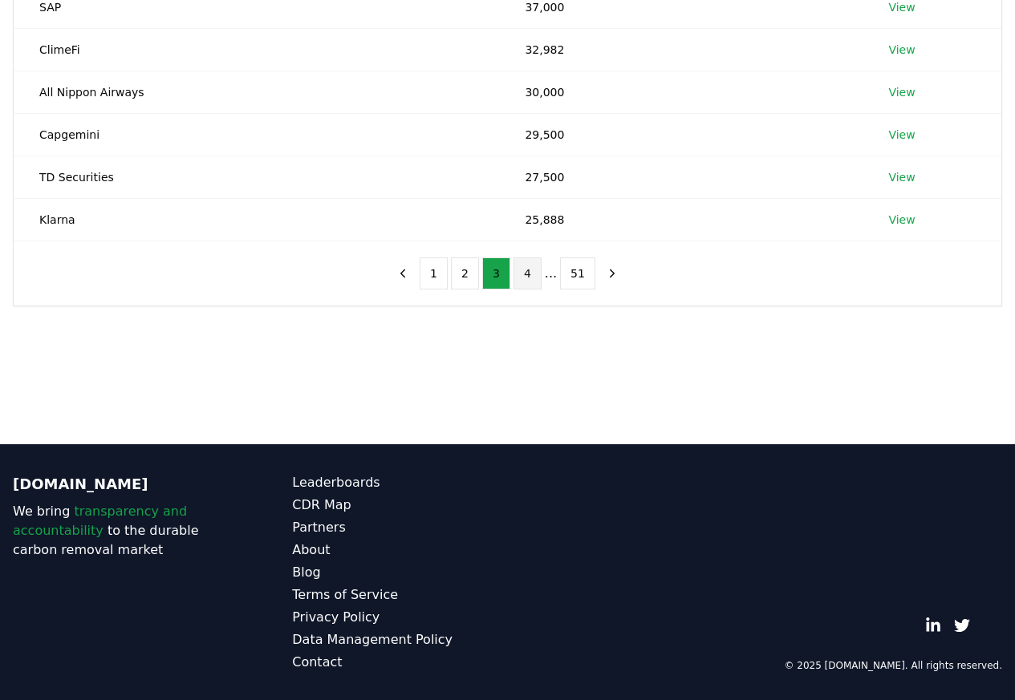
click at [524, 276] on button "4" at bounding box center [527, 273] width 28 height 32
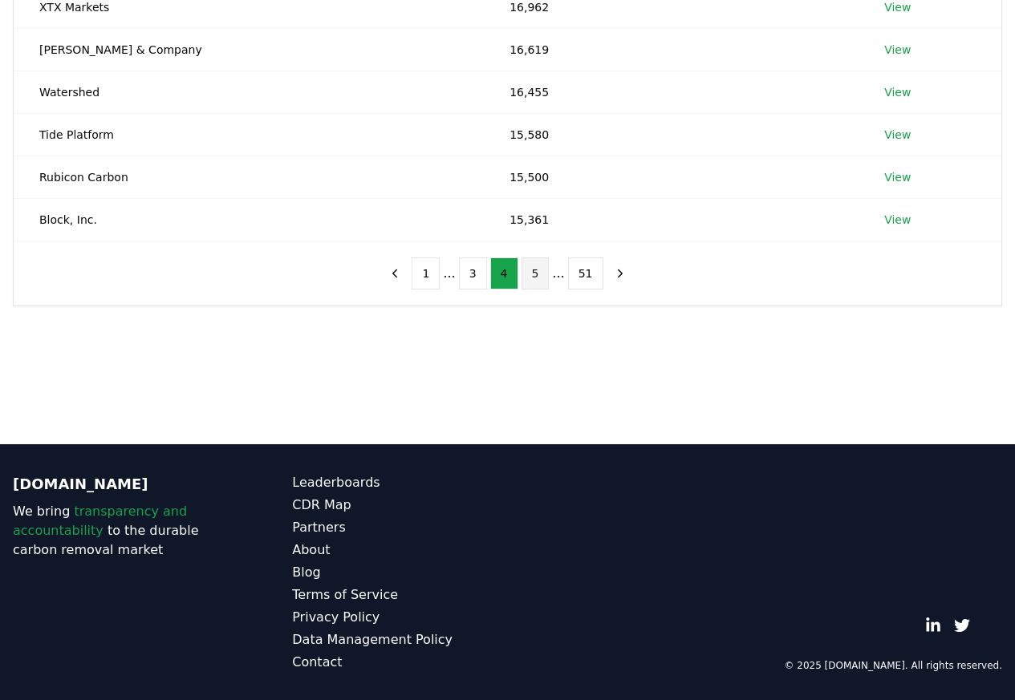
click at [537, 277] on button "5" at bounding box center [535, 273] width 28 height 32
click at [533, 276] on button "6" at bounding box center [535, 273] width 28 height 32
click at [891, 9] on link "View" at bounding box center [897, 7] width 26 height 16
click at [523, 277] on button "7" at bounding box center [535, 273] width 28 height 32
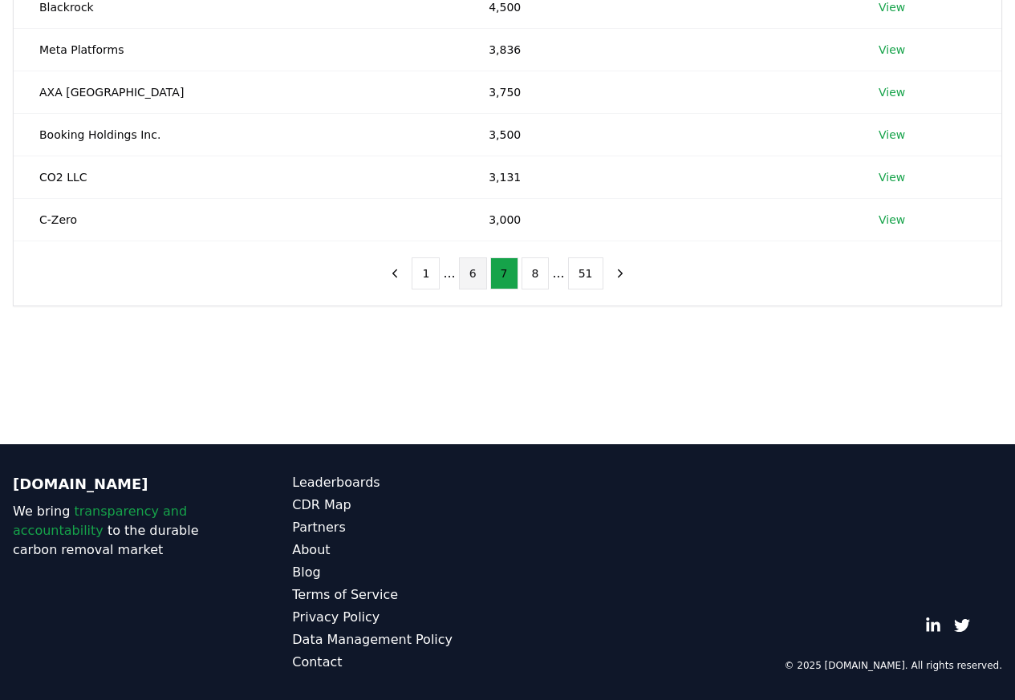
click at [471, 278] on button "6" at bounding box center [473, 273] width 28 height 32
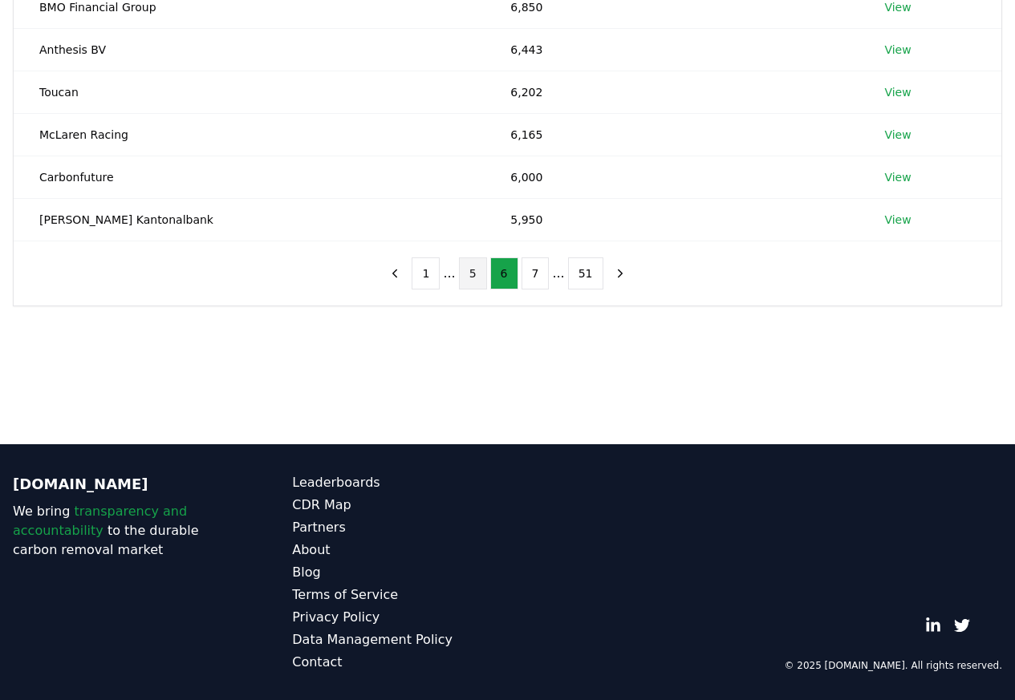
click at [483, 280] on button "5" at bounding box center [473, 273] width 28 height 32
click at [477, 277] on button "4" at bounding box center [473, 273] width 28 height 32
click at [889, 8] on link "View" at bounding box center [897, 7] width 26 height 16
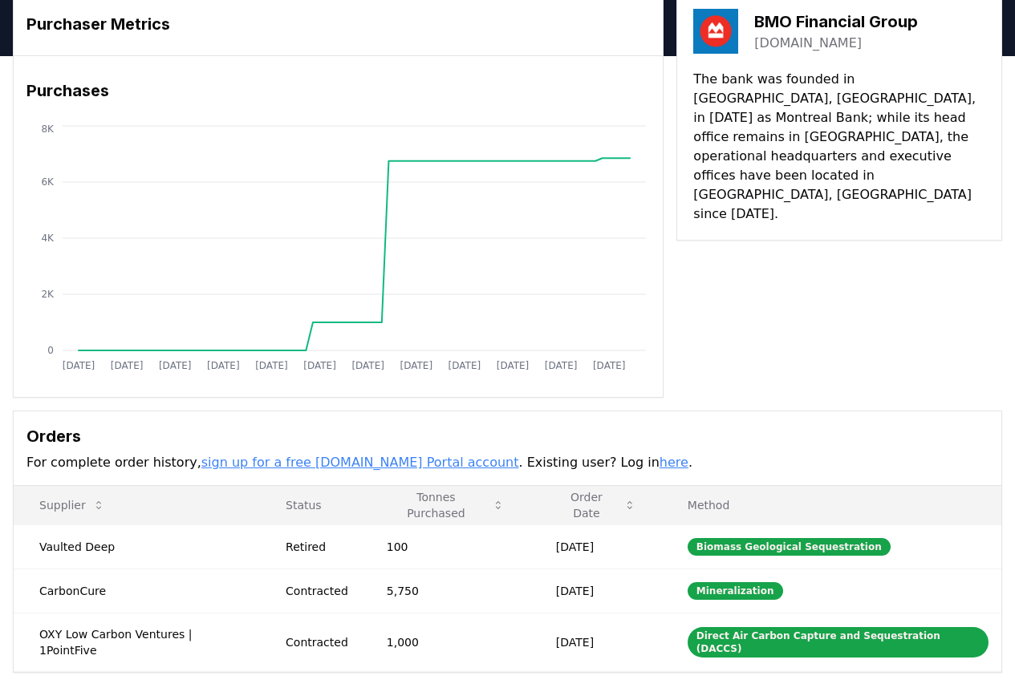
scroll to position [378, 0]
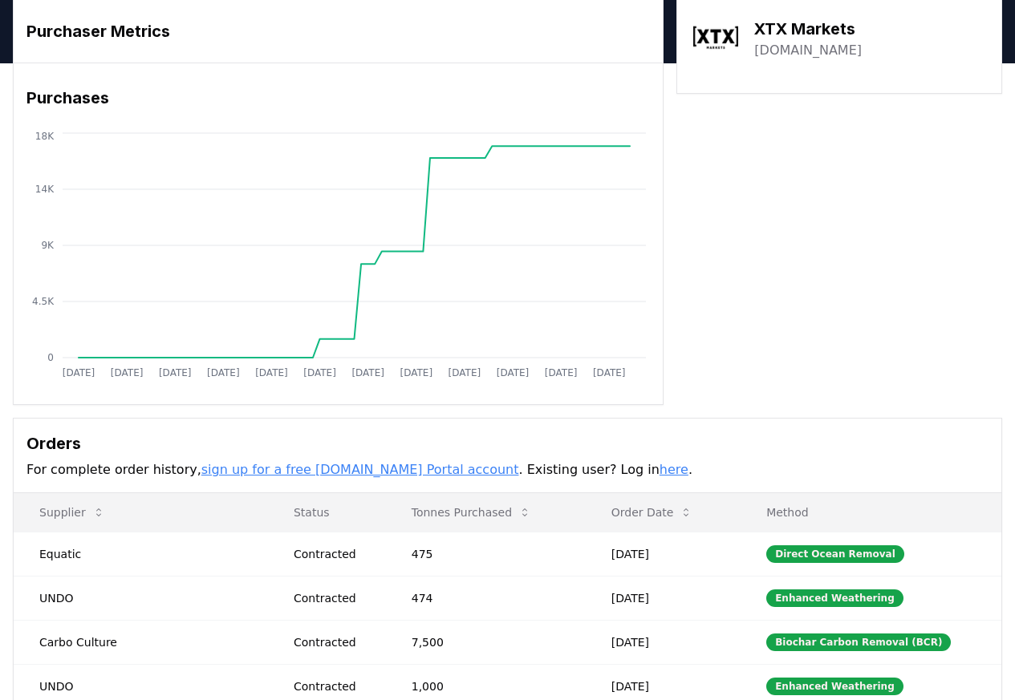
scroll to position [438, 0]
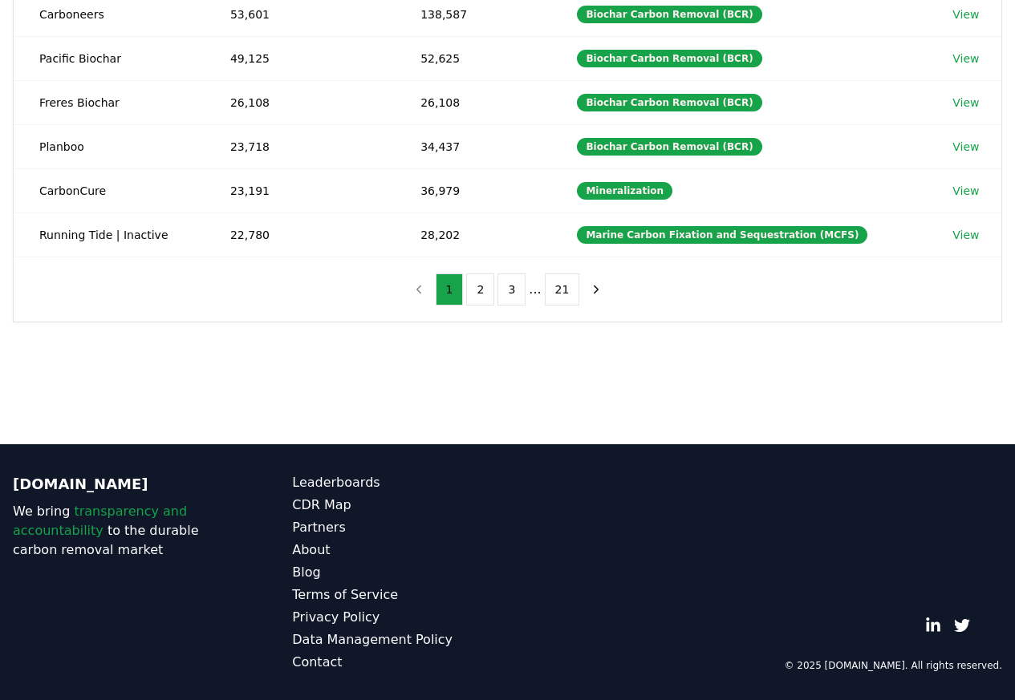
scroll to position [442, 0]
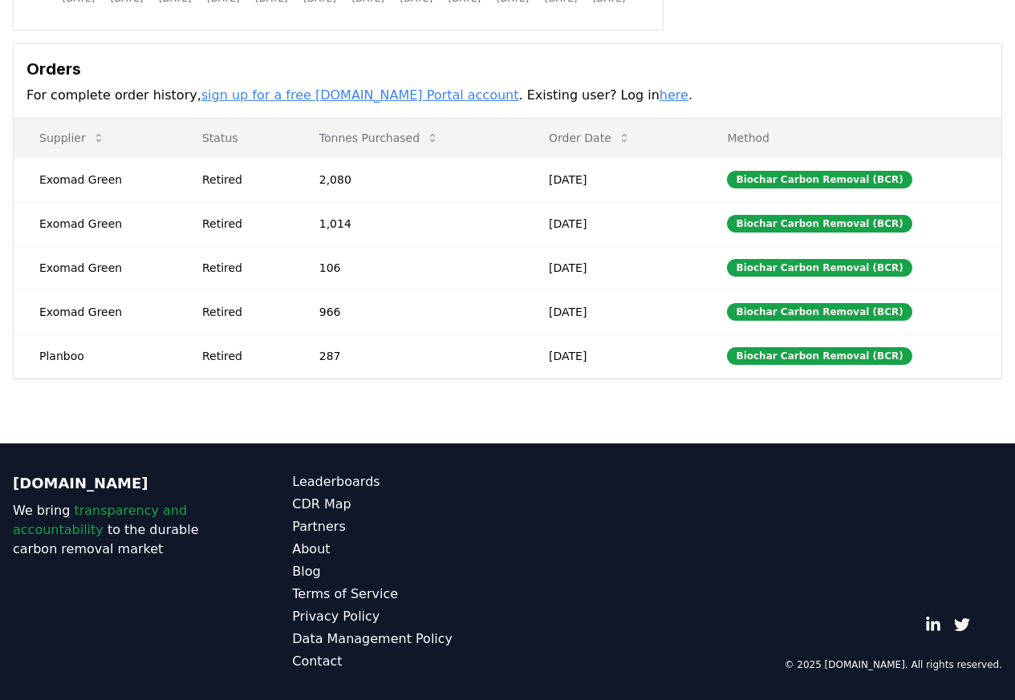
scroll to position [438, 0]
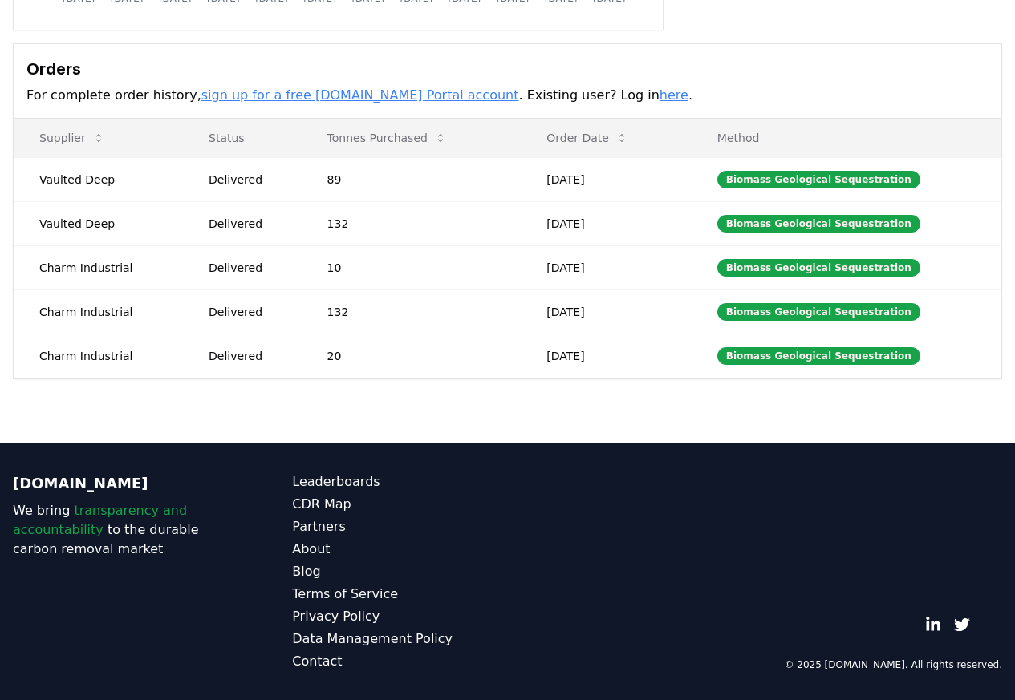
scroll to position [438, 0]
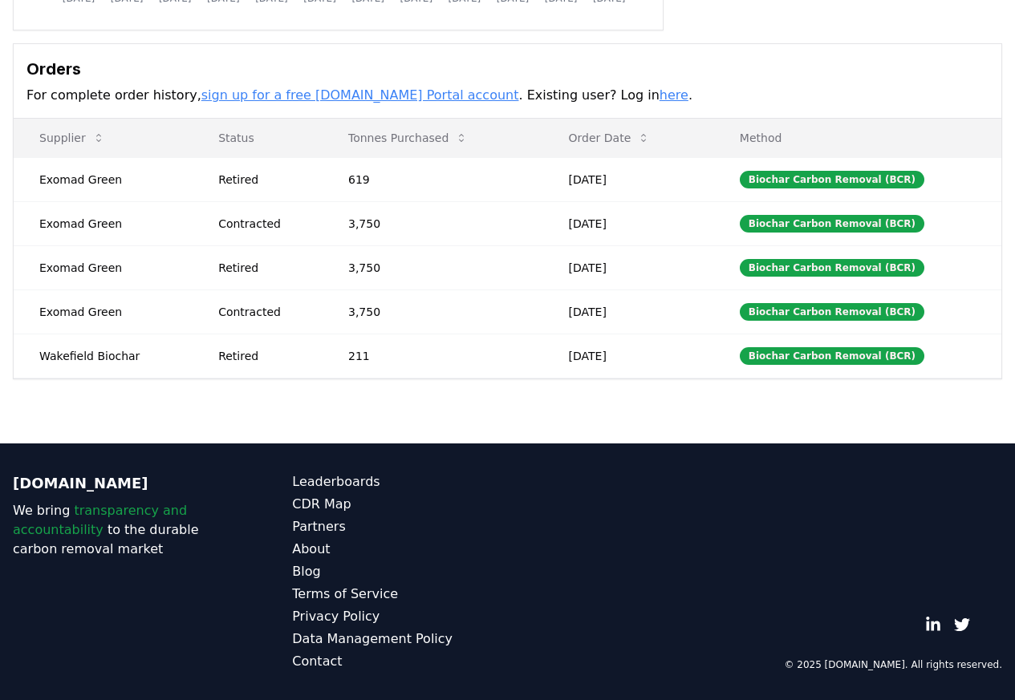
scroll to position [438, 0]
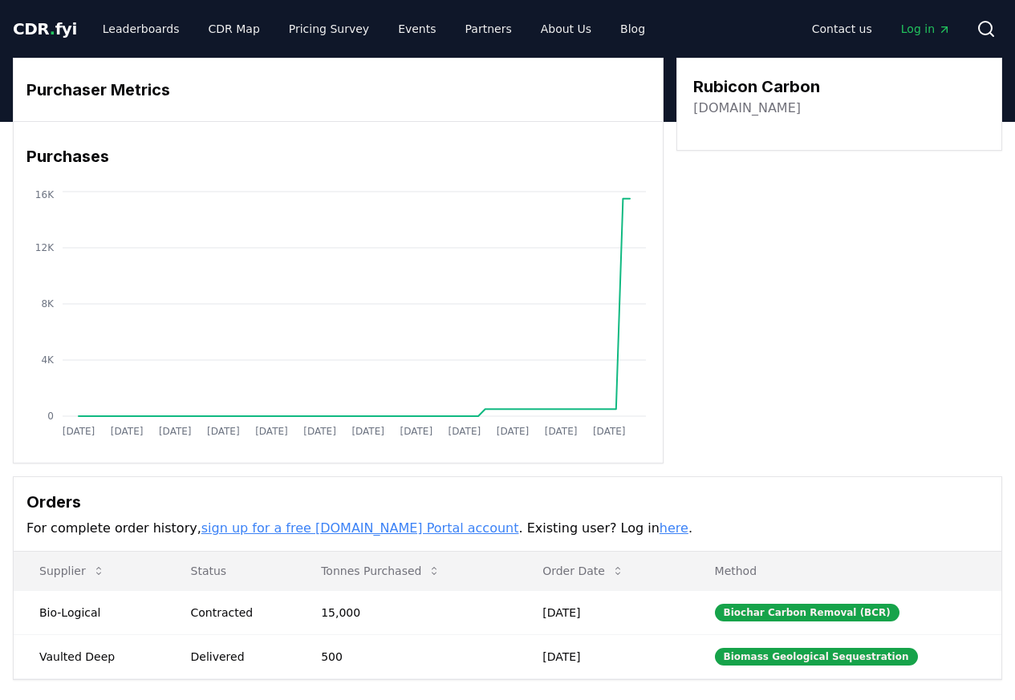
scroll to position [378, 0]
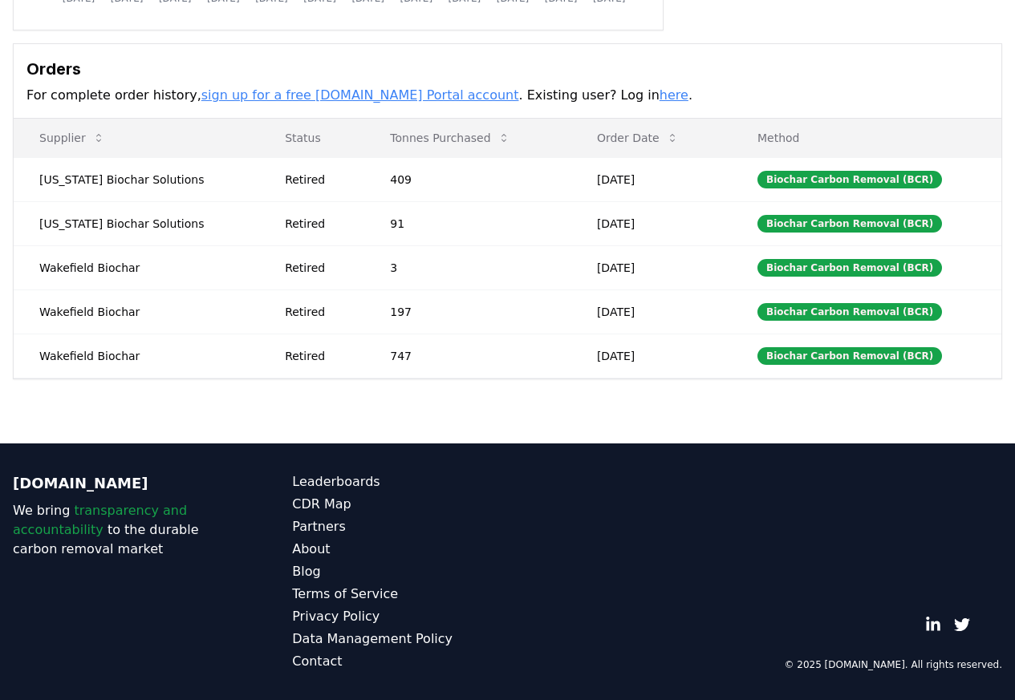
scroll to position [438, 0]
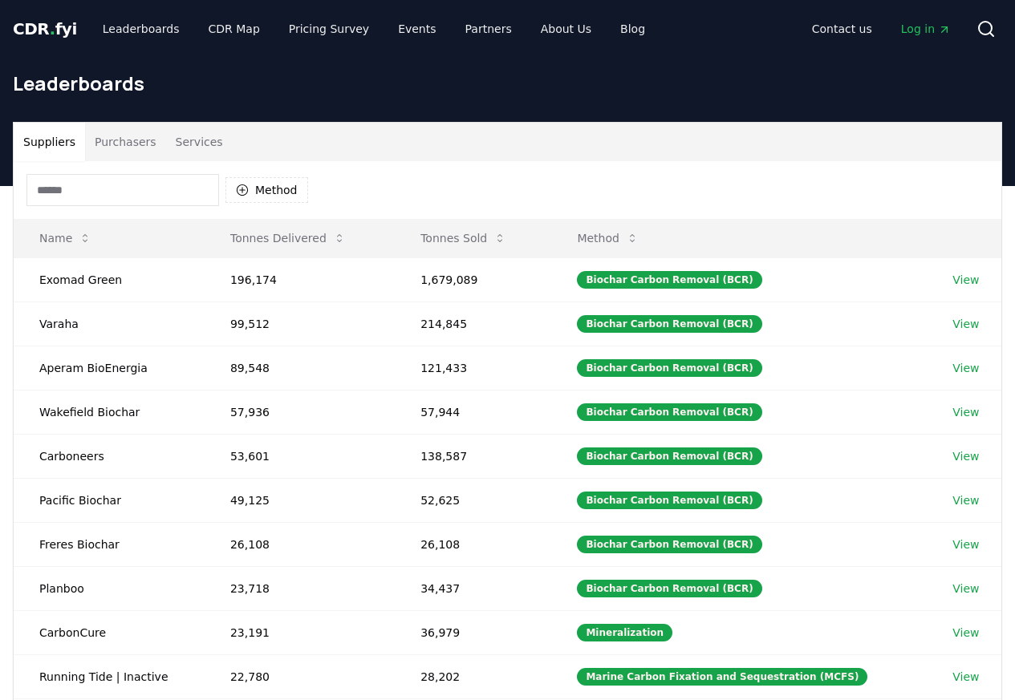
click at [111, 144] on button "Purchasers" at bounding box center [125, 142] width 81 height 39
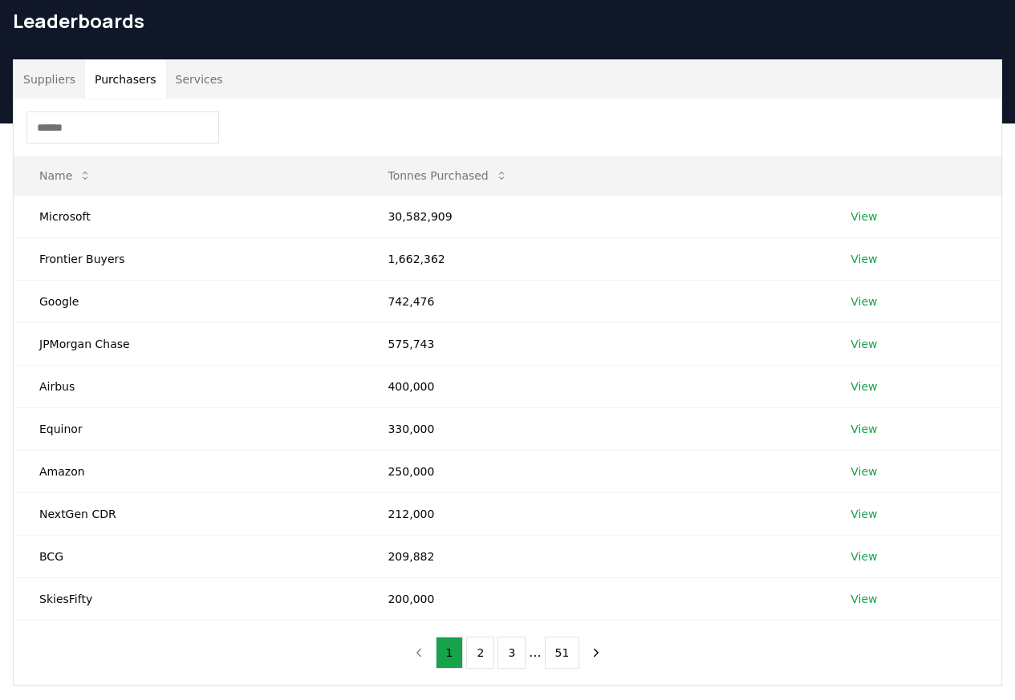
scroll to position [442, 0]
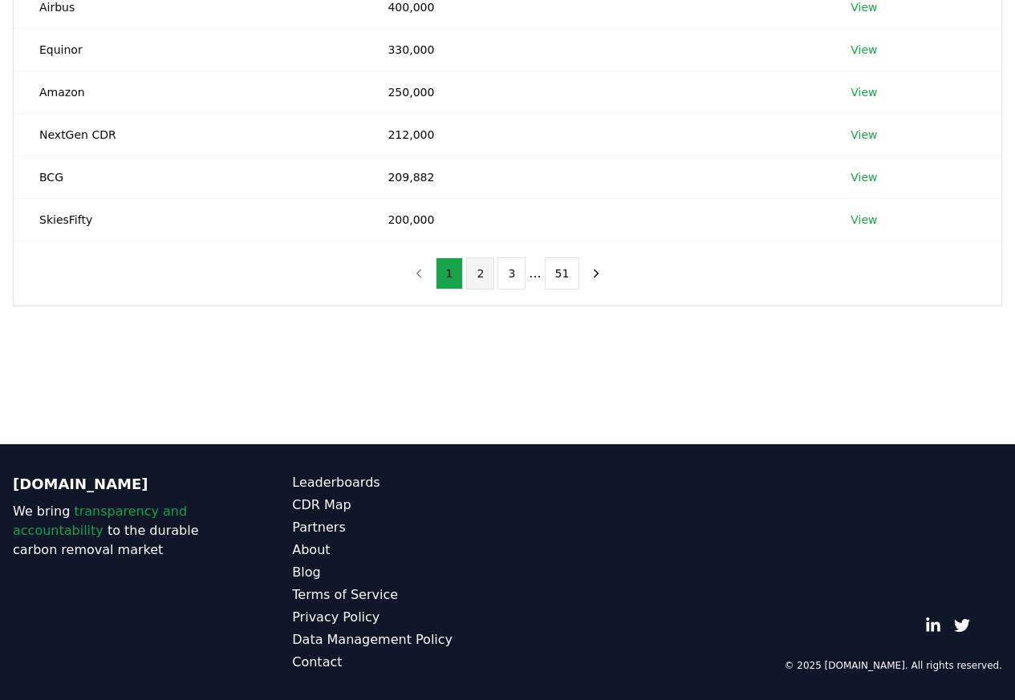
click at [480, 277] on button "2" at bounding box center [480, 273] width 28 height 32
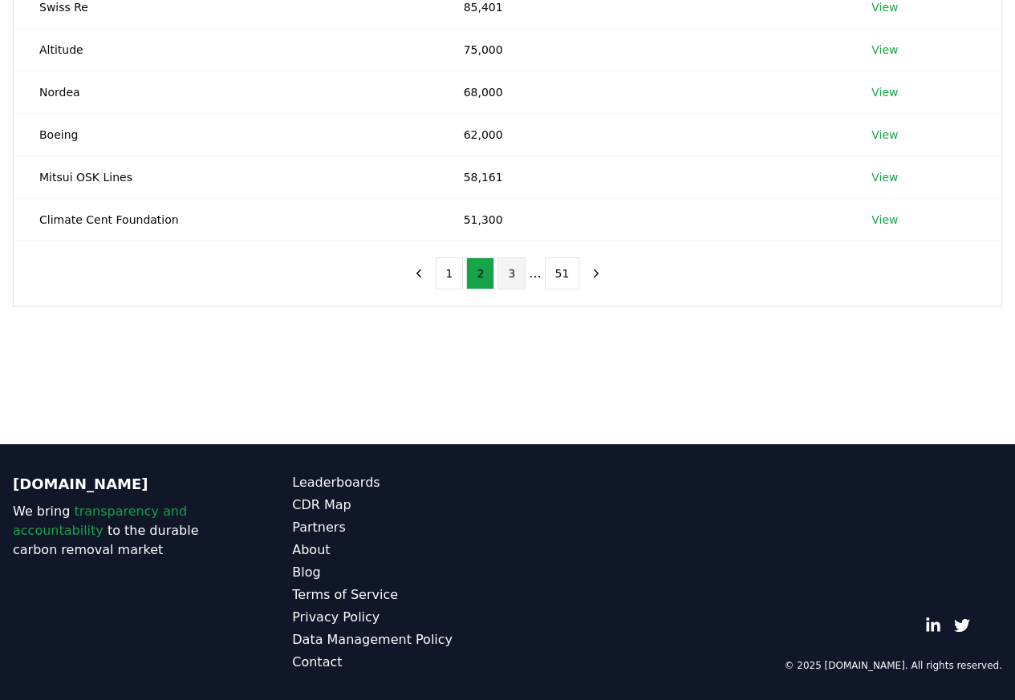
click at [515, 279] on button "3" at bounding box center [511, 273] width 28 height 32
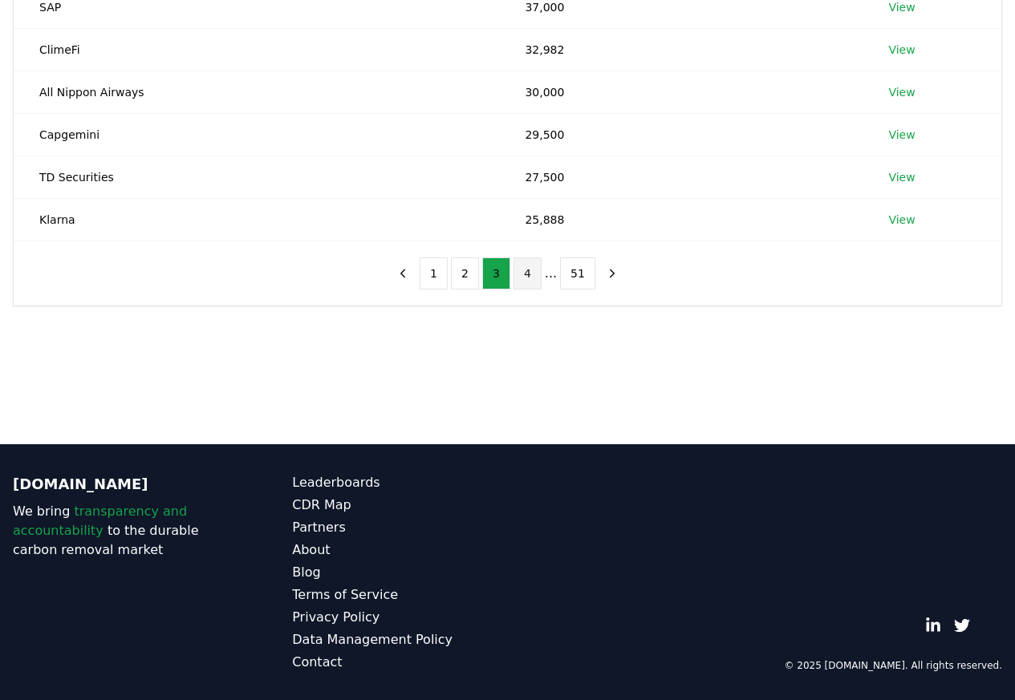
click at [522, 278] on button "4" at bounding box center [527, 273] width 28 height 32
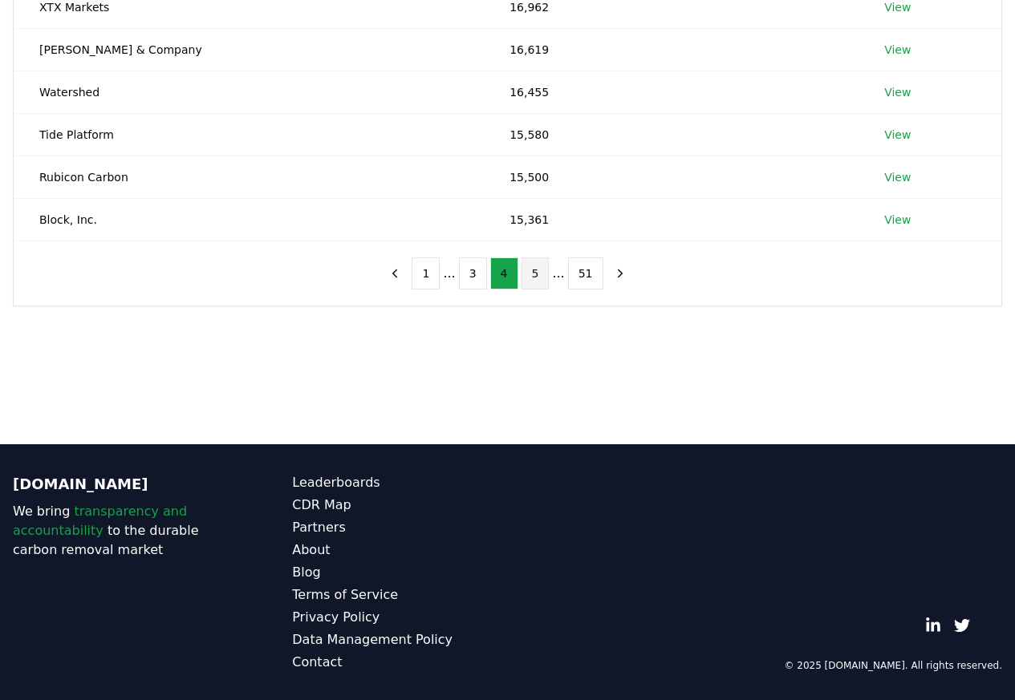
click at [541, 278] on button "5" at bounding box center [535, 273] width 28 height 32
click at [882, 8] on link "View" at bounding box center [895, 7] width 26 height 16
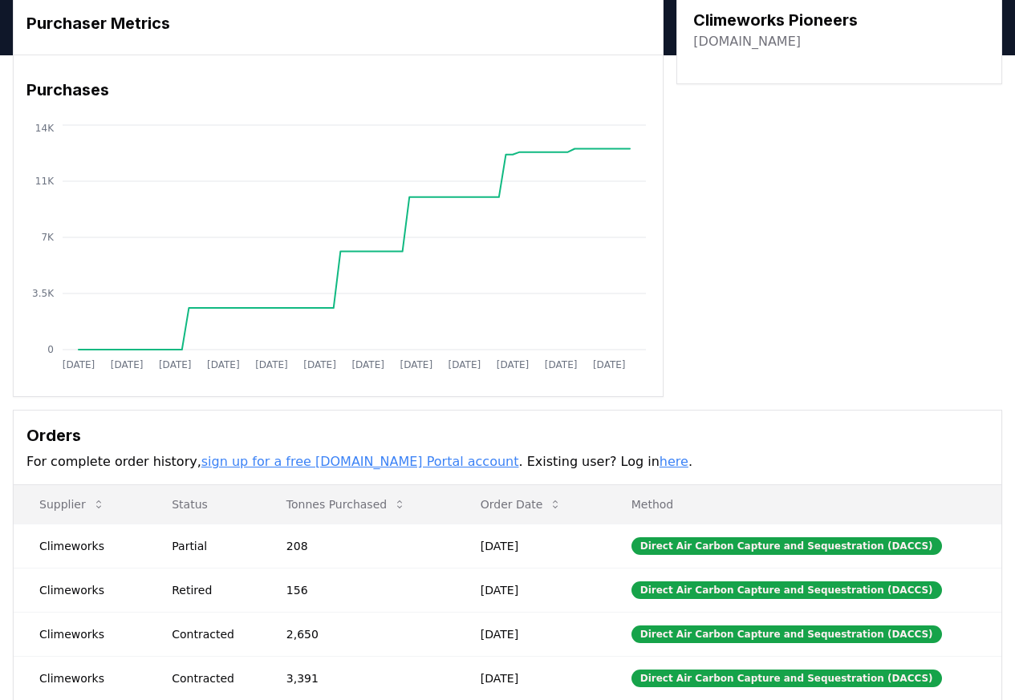
scroll to position [438, 0]
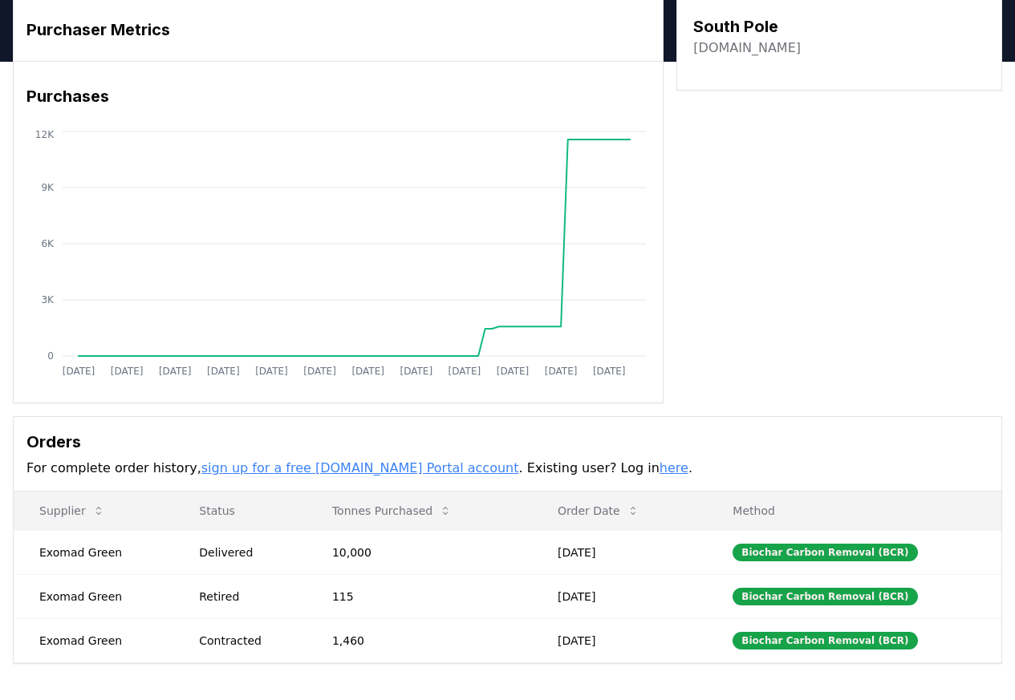
scroll to position [378, 0]
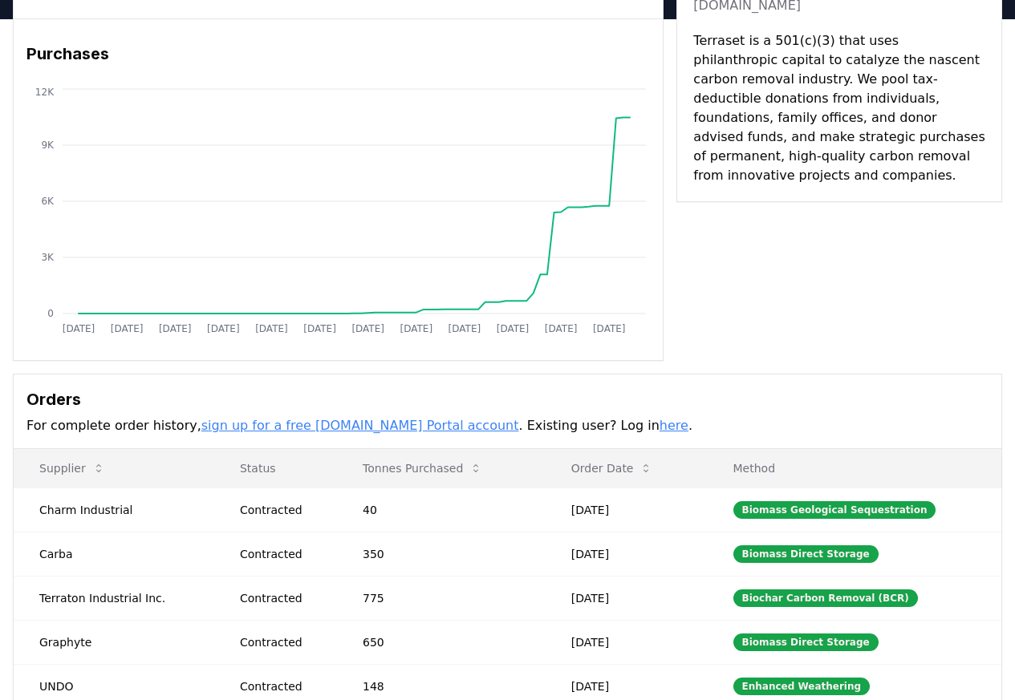
scroll to position [438, 0]
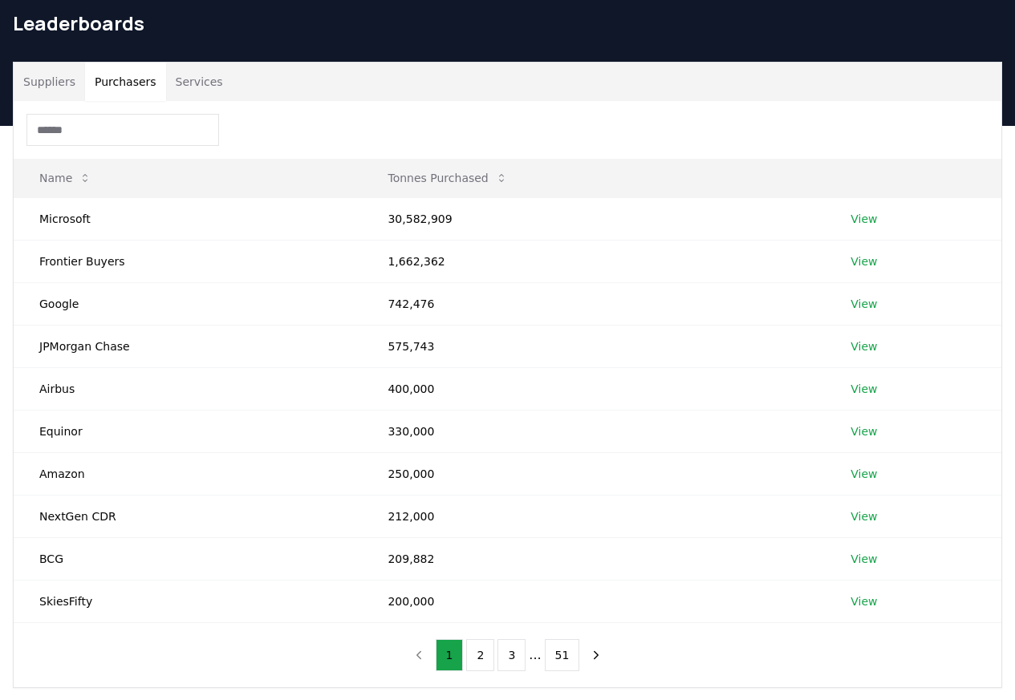
scroll to position [442, 0]
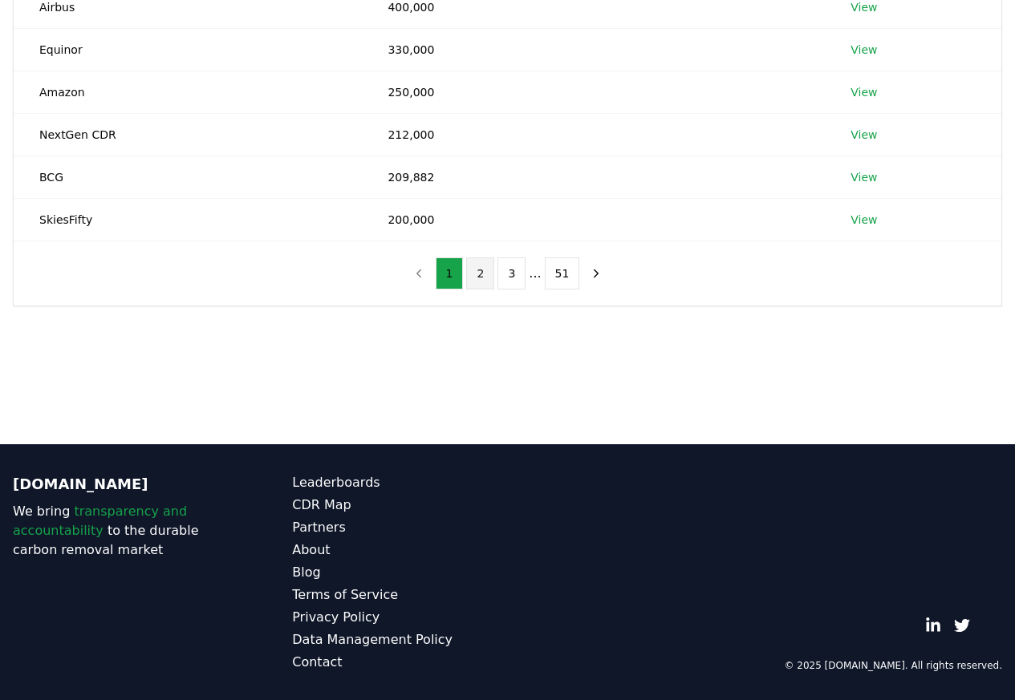
click at [480, 278] on button "2" at bounding box center [480, 273] width 28 height 32
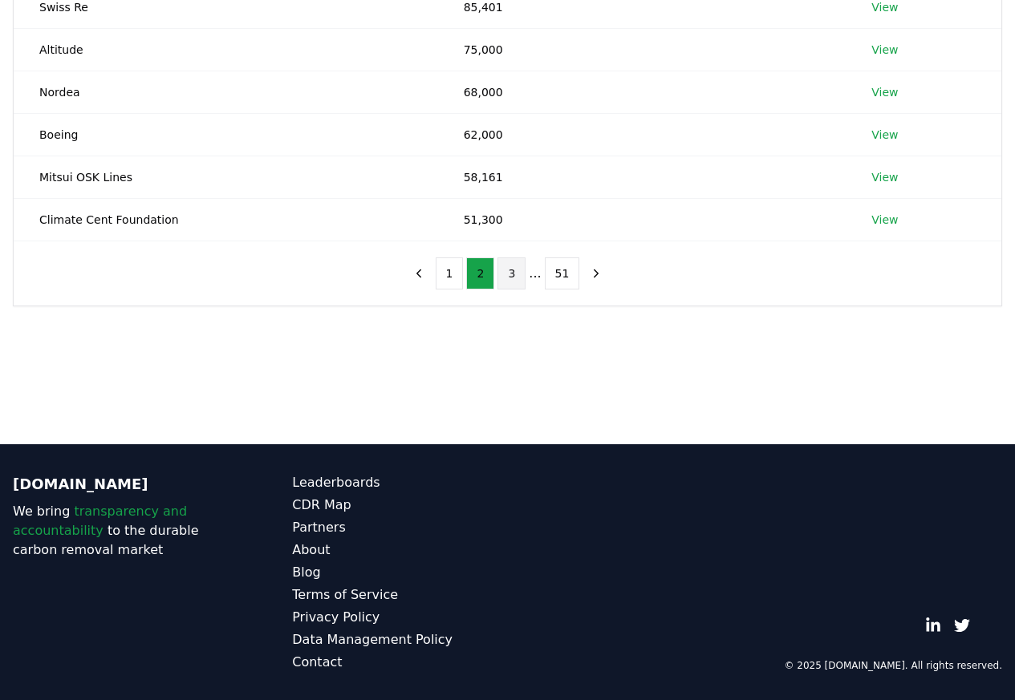
click at [517, 280] on button "3" at bounding box center [511, 273] width 28 height 32
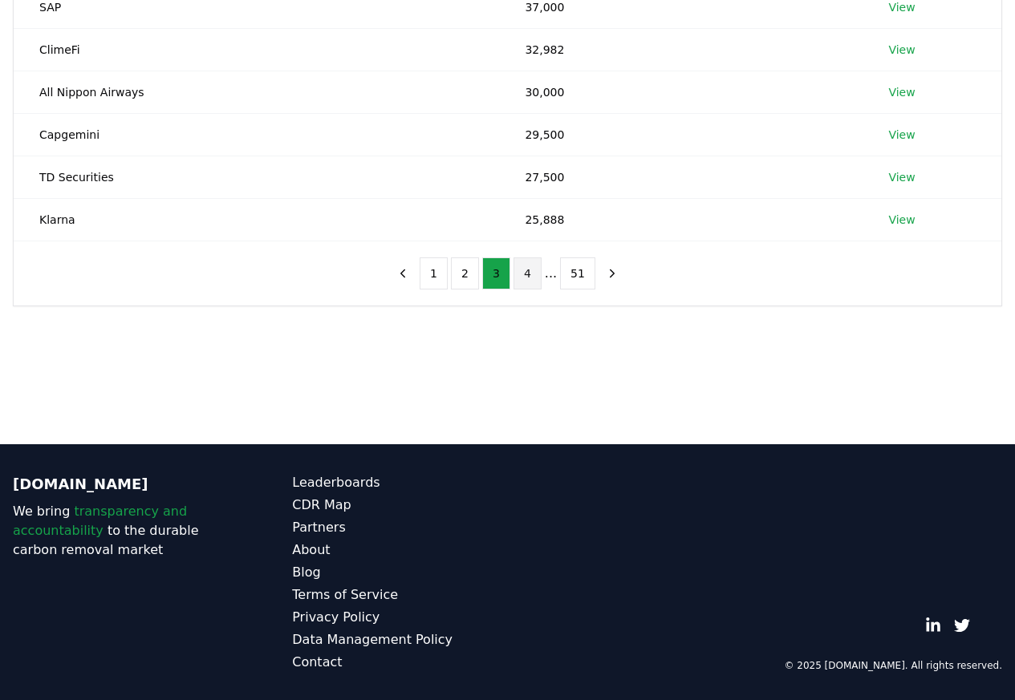
click at [524, 277] on button "4" at bounding box center [527, 273] width 28 height 32
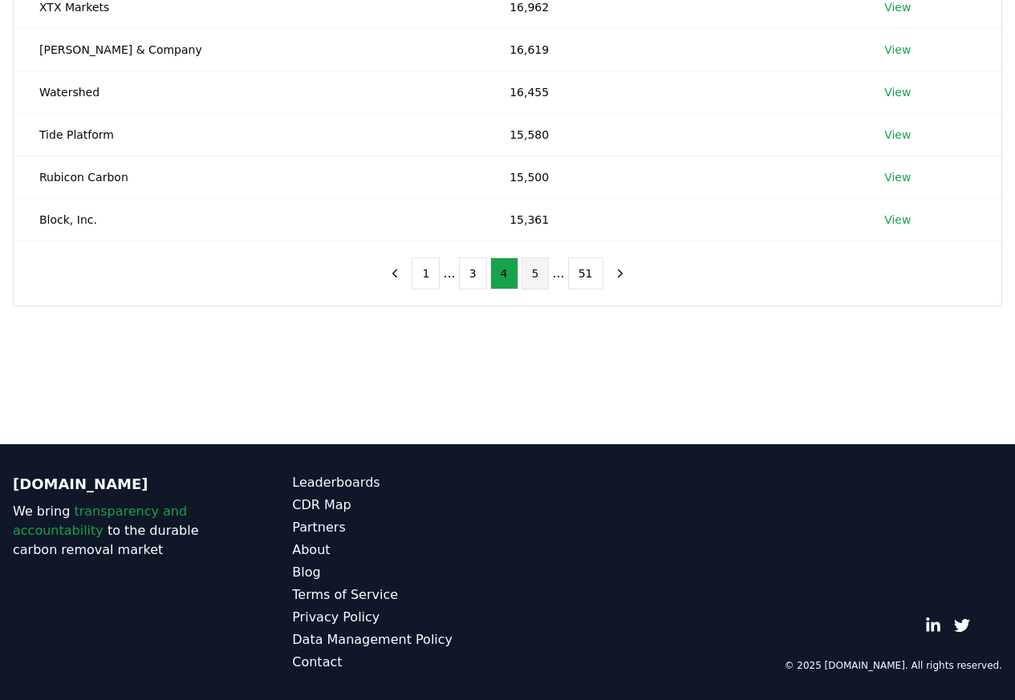
click at [532, 277] on button "5" at bounding box center [535, 273] width 28 height 32
click at [882, 136] on link "View" at bounding box center [895, 135] width 26 height 16
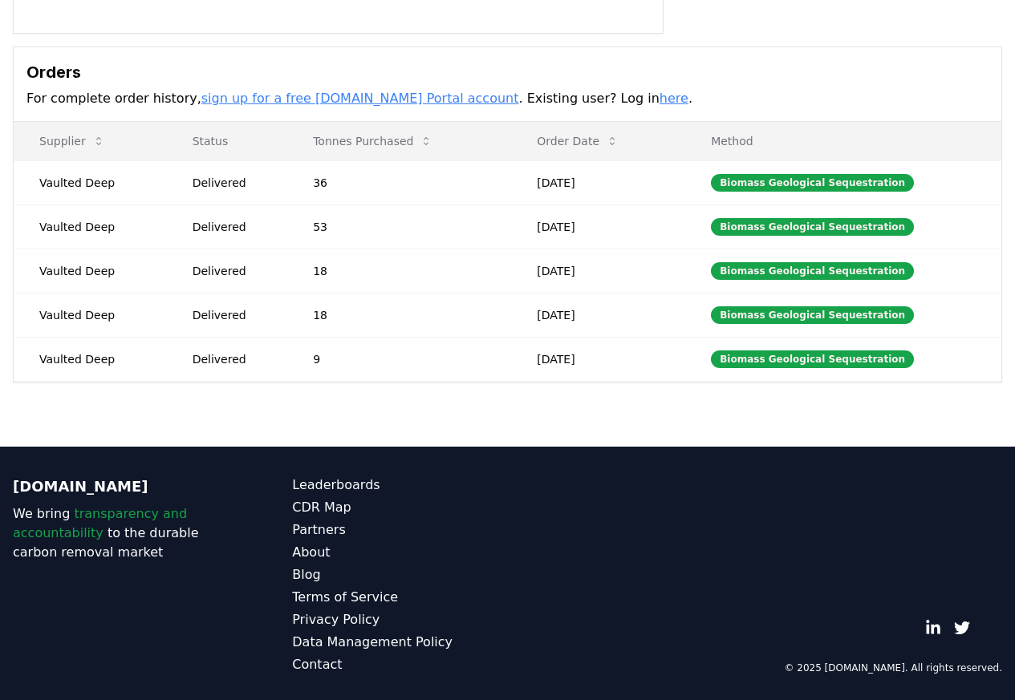
scroll to position [438, 0]
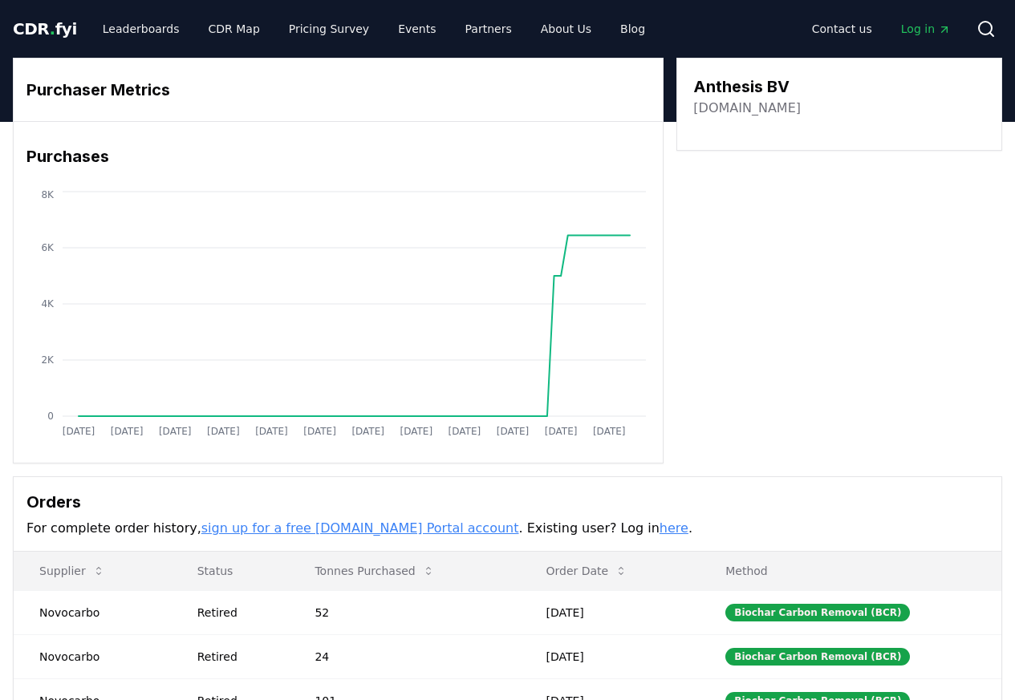
scroll to position [438, 0]
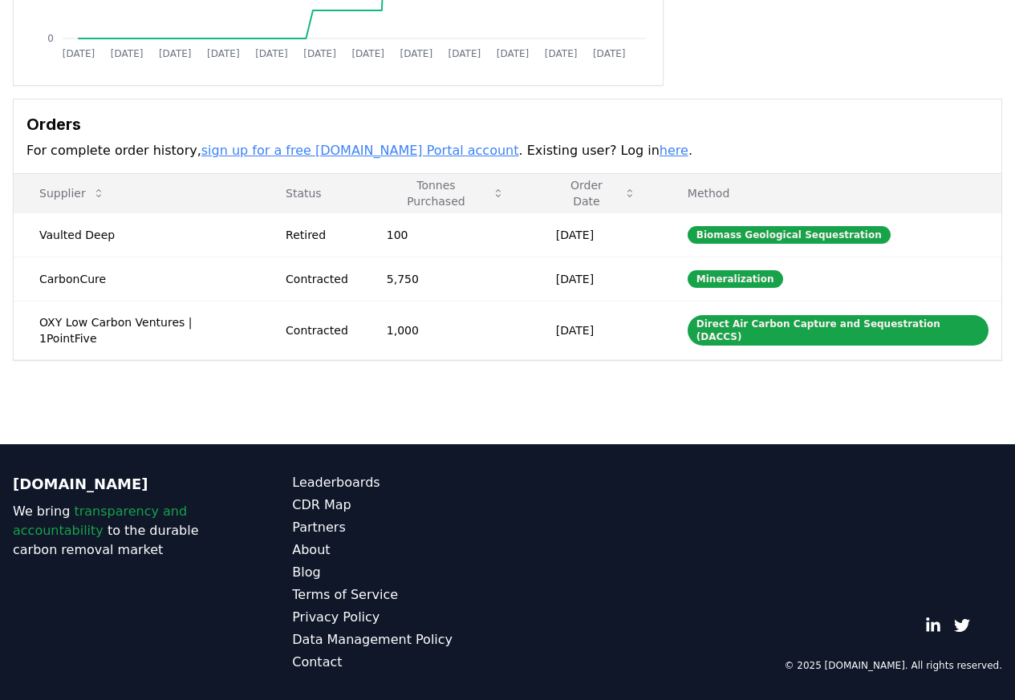
scroll to position [378, 0]
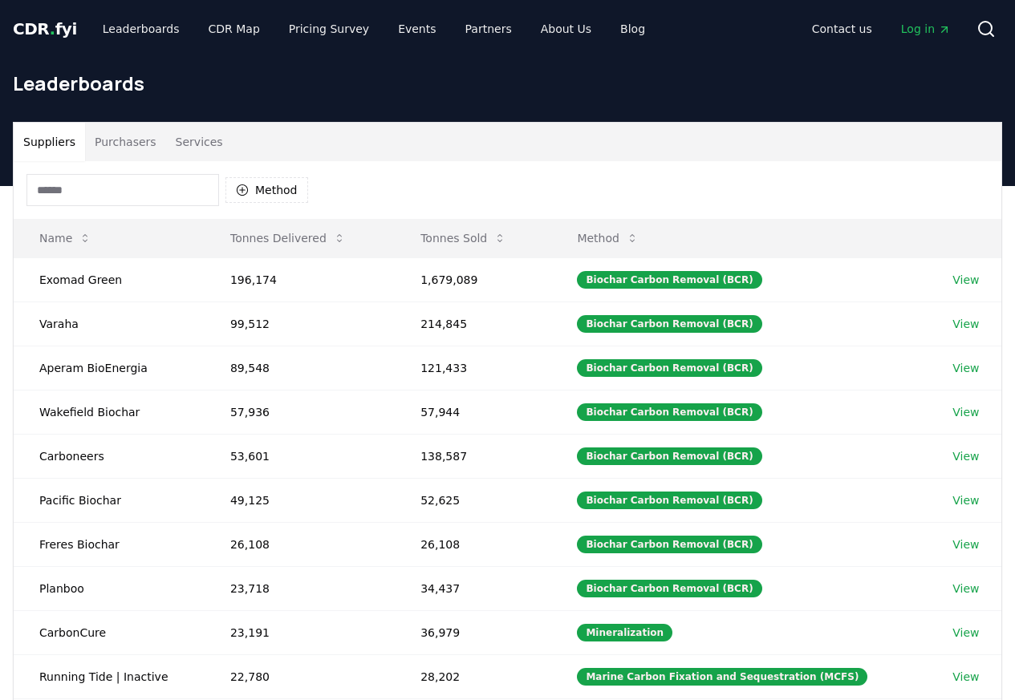
click at [111, 143] on button "Purchasers" at bounding box center [125, 142] width 81 height 39
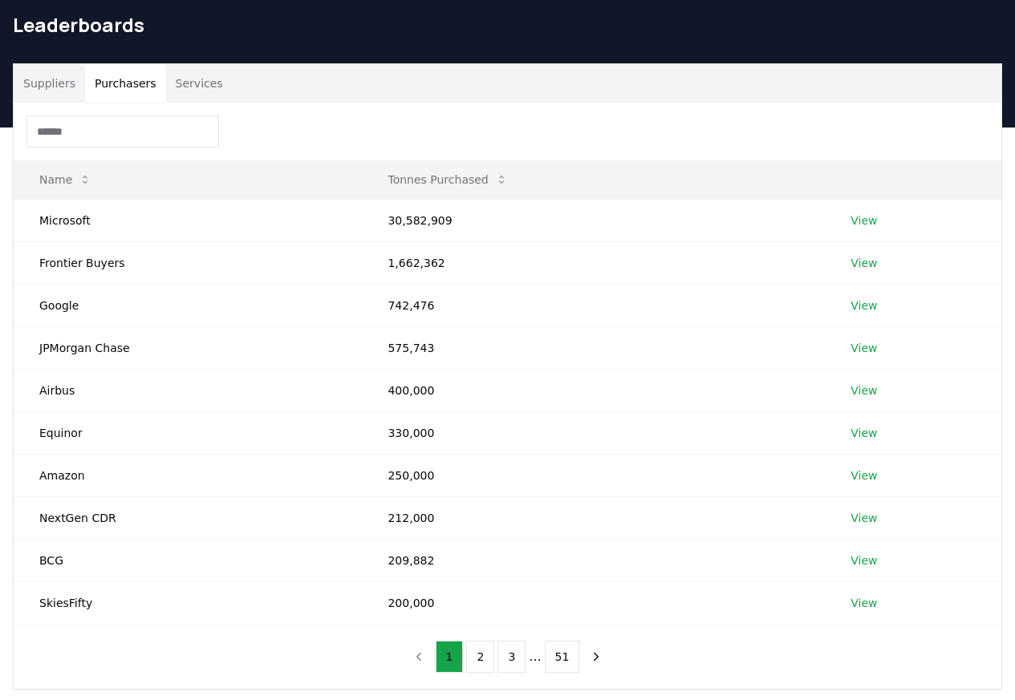
scroll to position [442, 0]
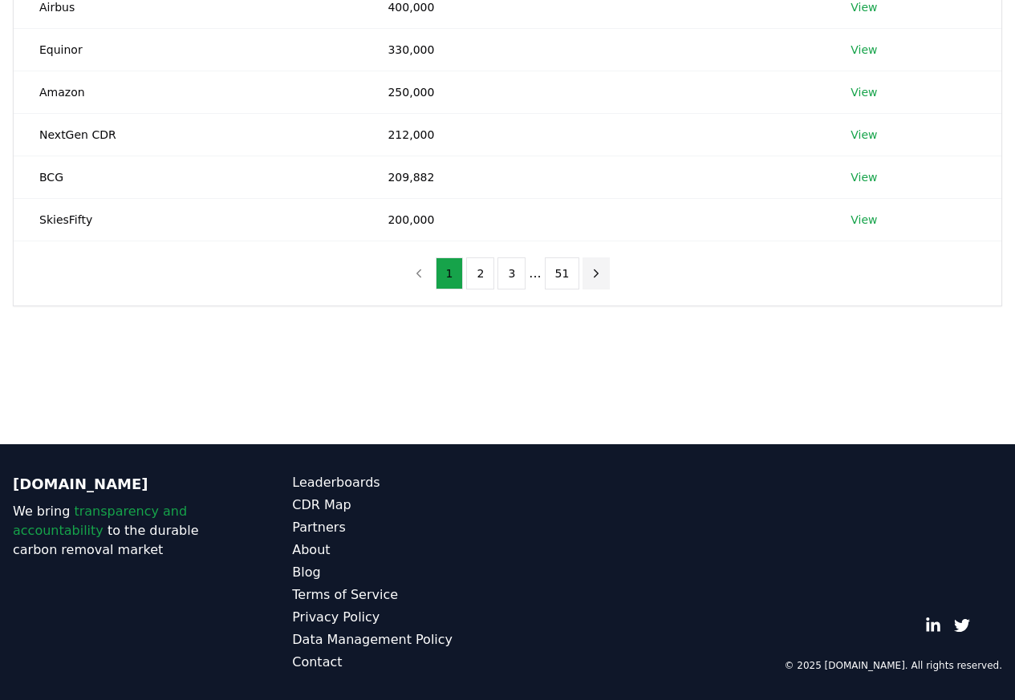
click at [594, 277] on icon "next page" at bounding box center [596, 273] width 4 height 7
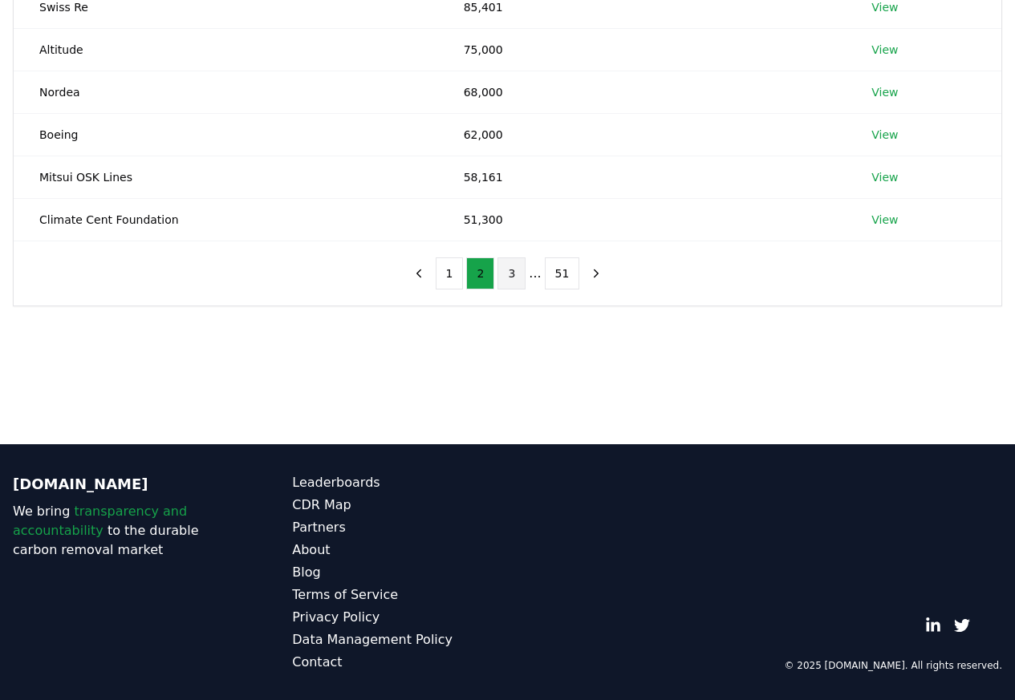
click at [516, 278] on button "3" at bounding box center [511, 273] width 28 height 32
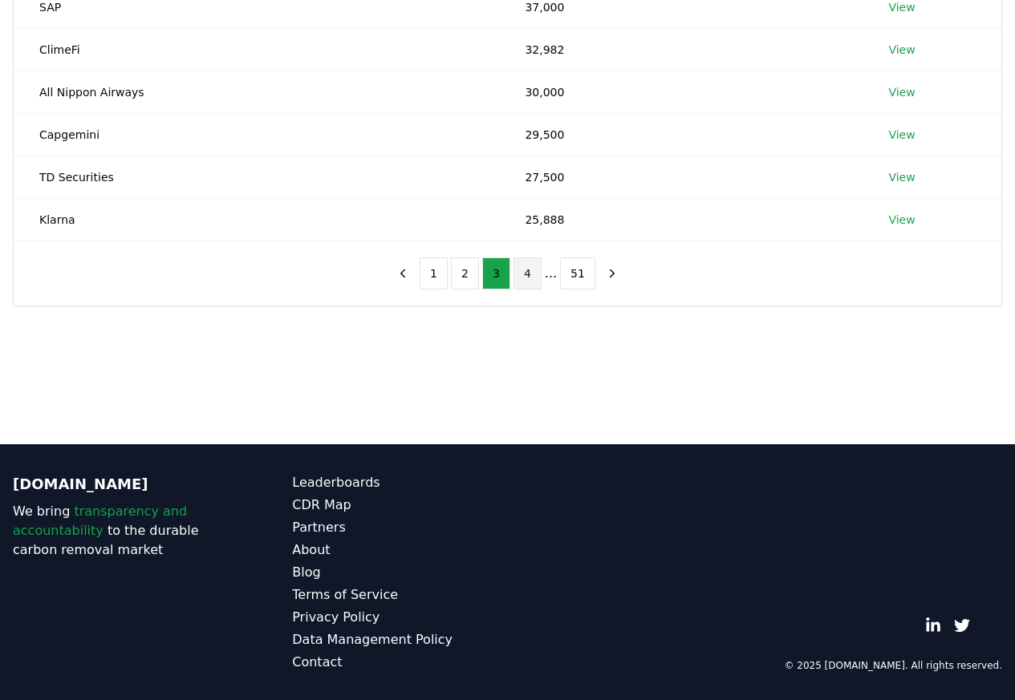
click at [525, 278] on button "4" at bounding box center [527, 273] width 28 height 32
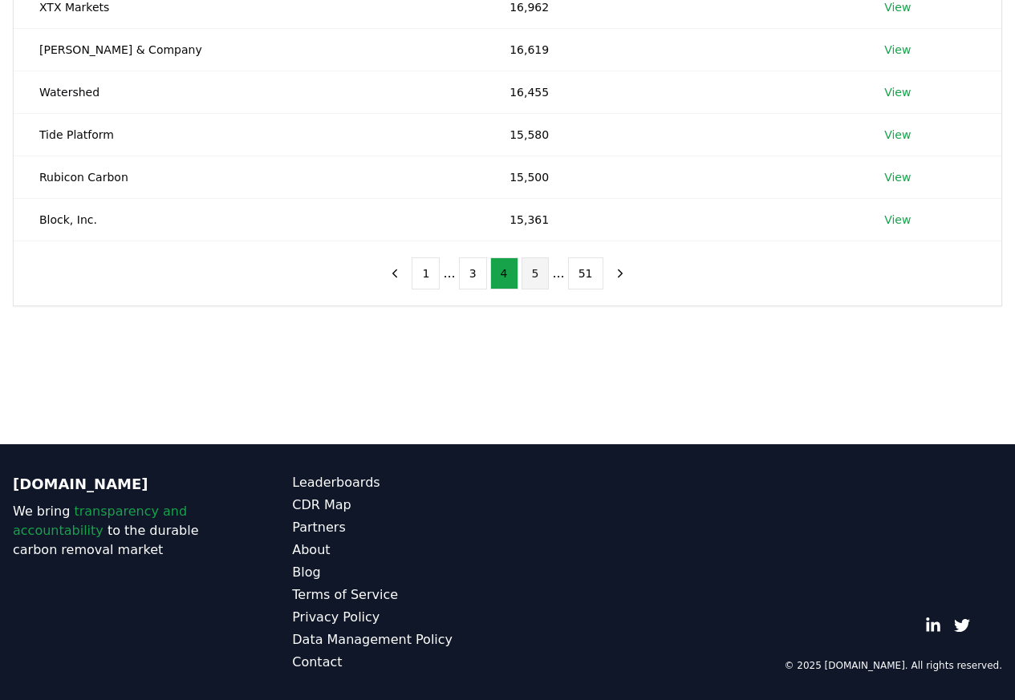
click at [531, 278] on button "5" at bounding box center [535, 273] width 28 height 32
click at [540, 278] on button "6" at bounding box center [535, 273] width 28 height 32
click at [890, 93] on link "View" at bounding box center [897, 92] width 26 height 16
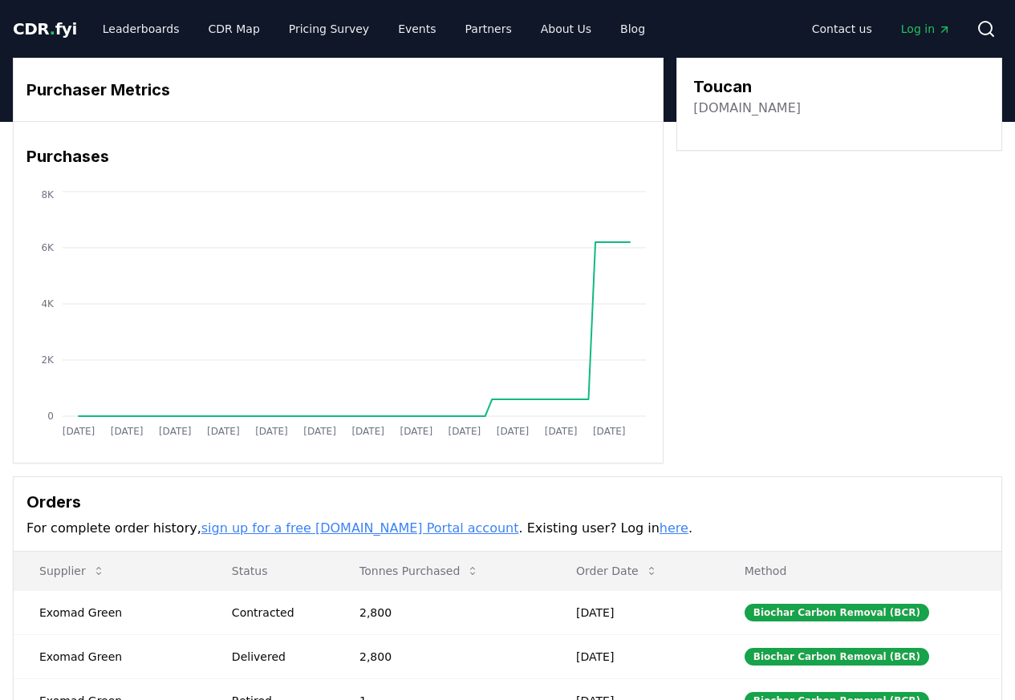
scroll to position [438, 0]
